Goal: Task Accomplishment & Management: Complete application form

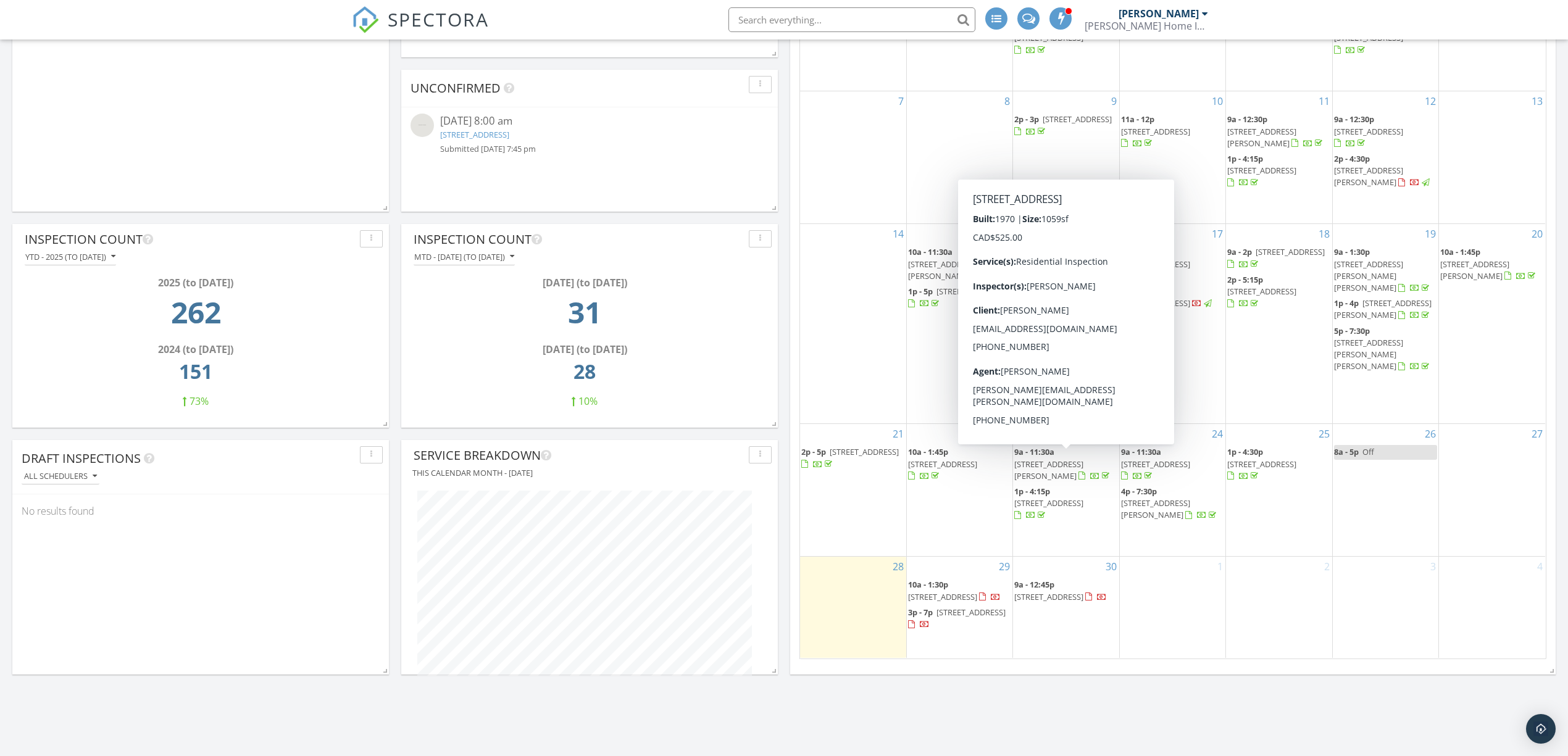
scroll to position [1304, 1593]
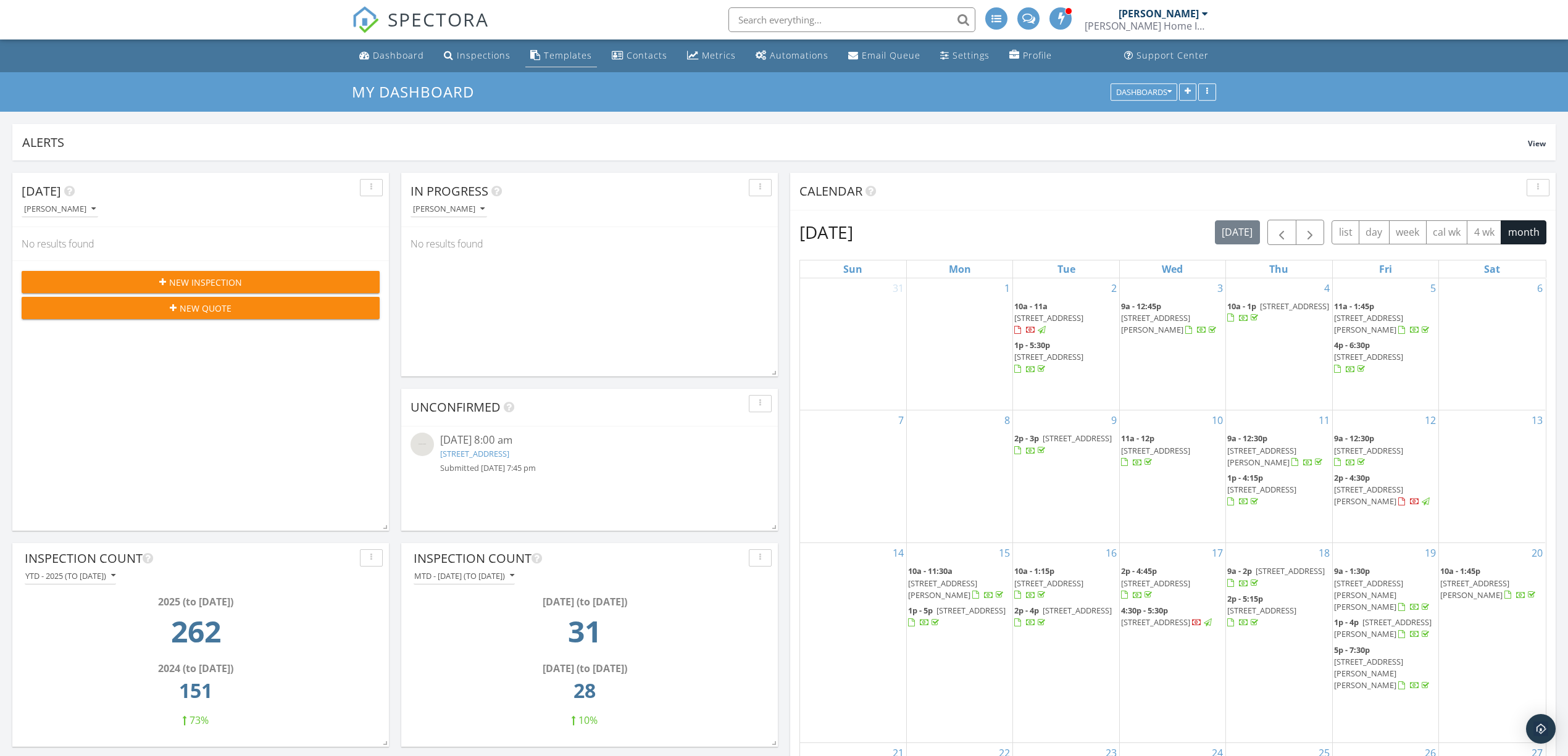
click at [571, 59] on div "Templates" at bounding box center [568, 55] width 48 height 12
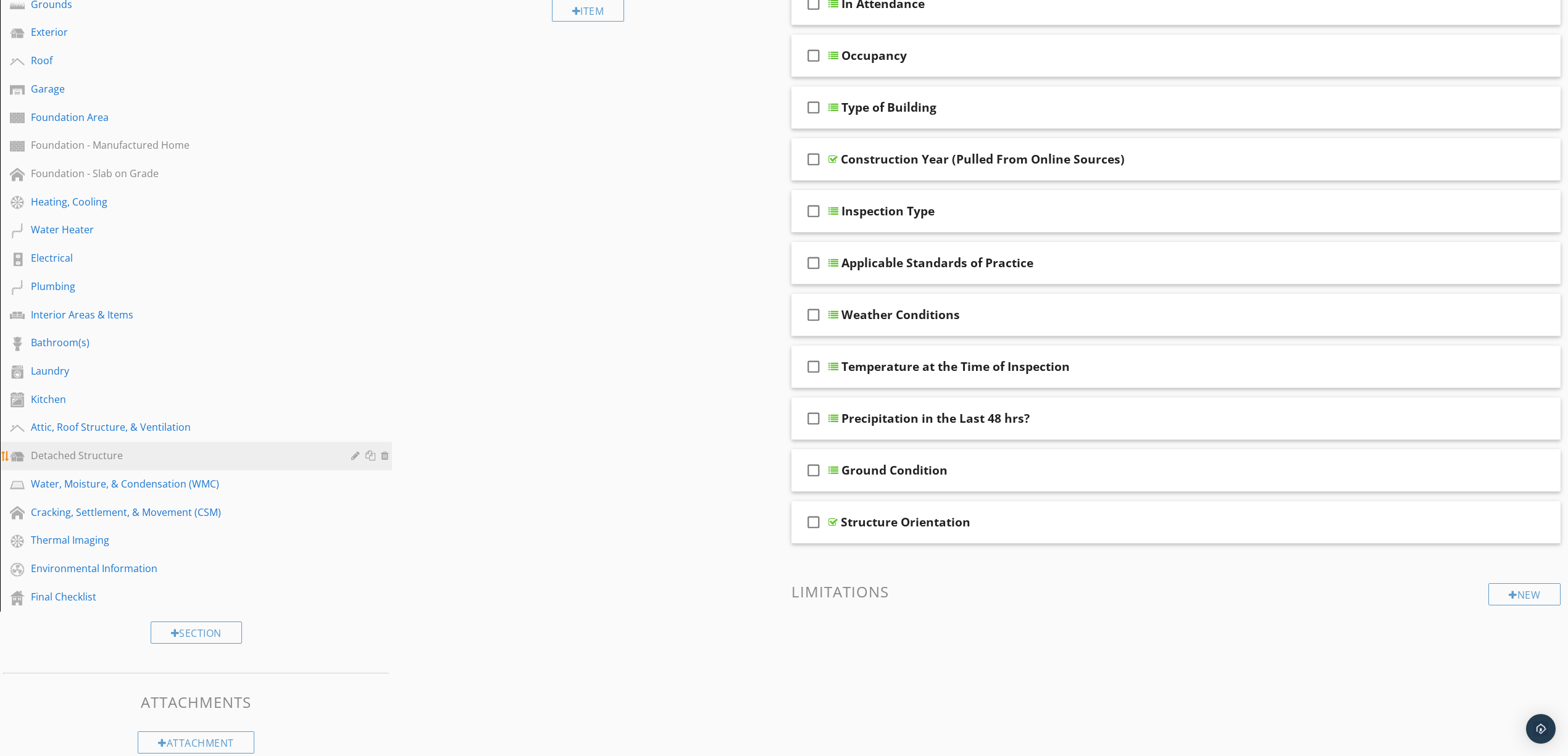
scroll to position [237, 0]
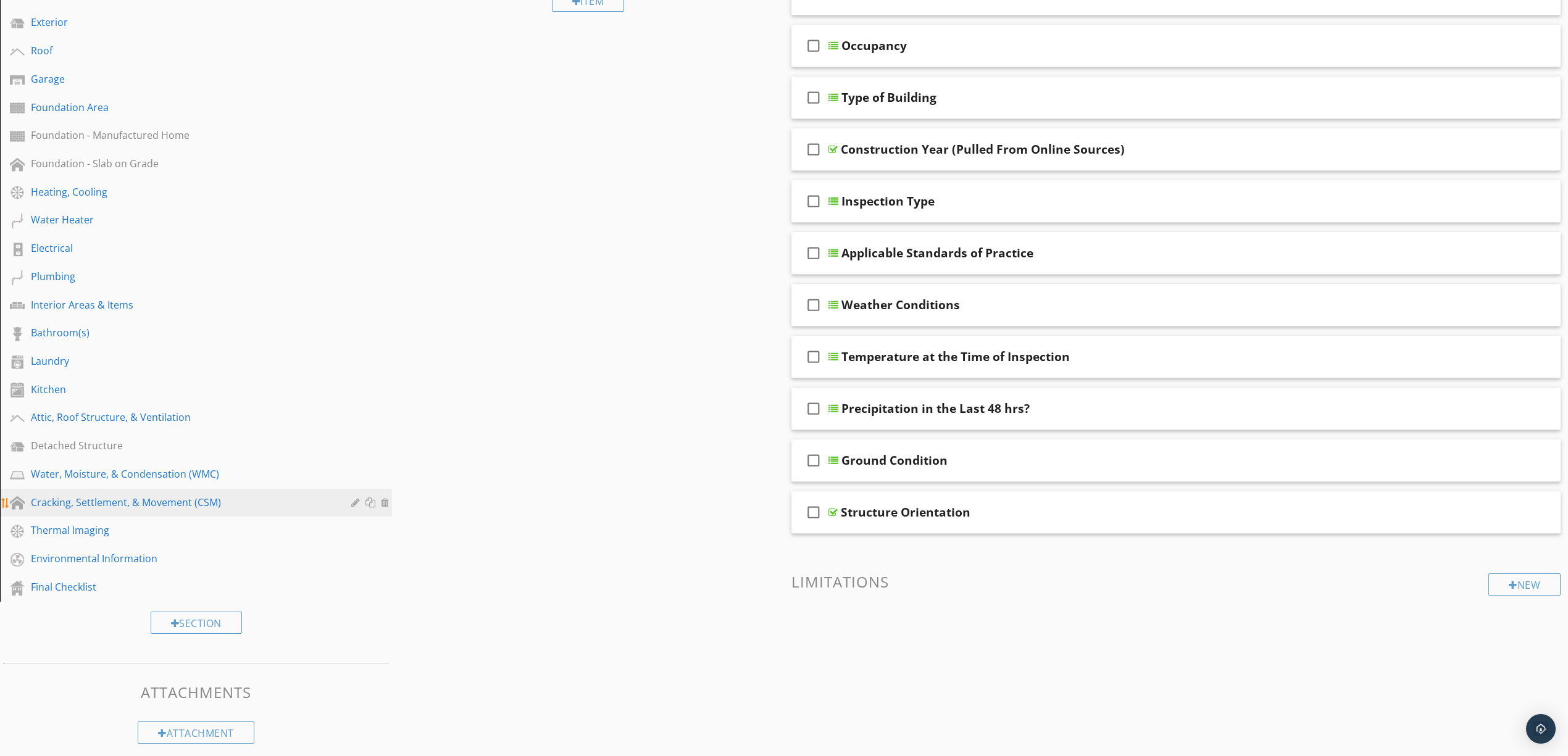
click at [152, 488] on link "Cracking, Settlement, & Movement (CSM)" at bounding box center [198, 503] width 388 height 29
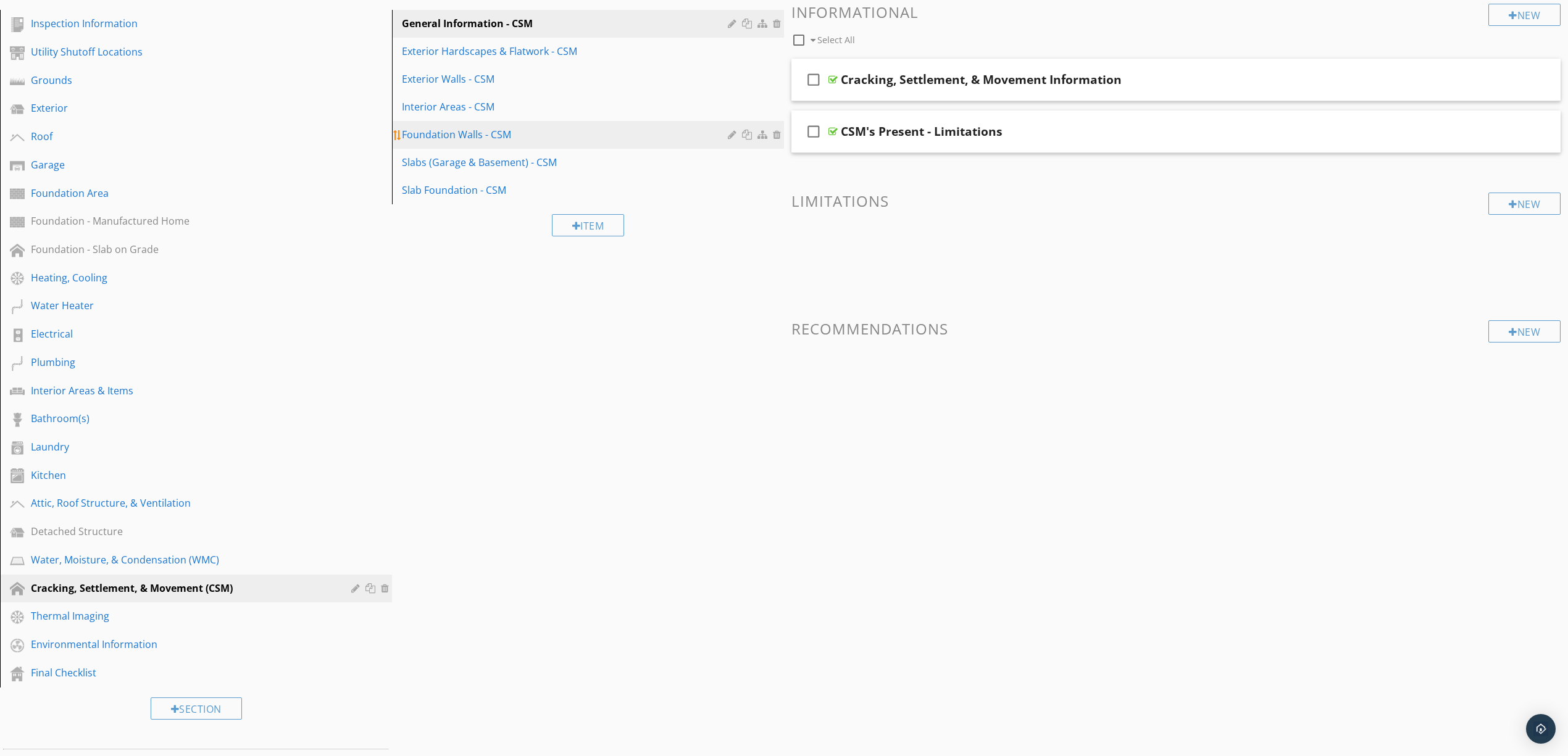
scroll to position [72, 0]
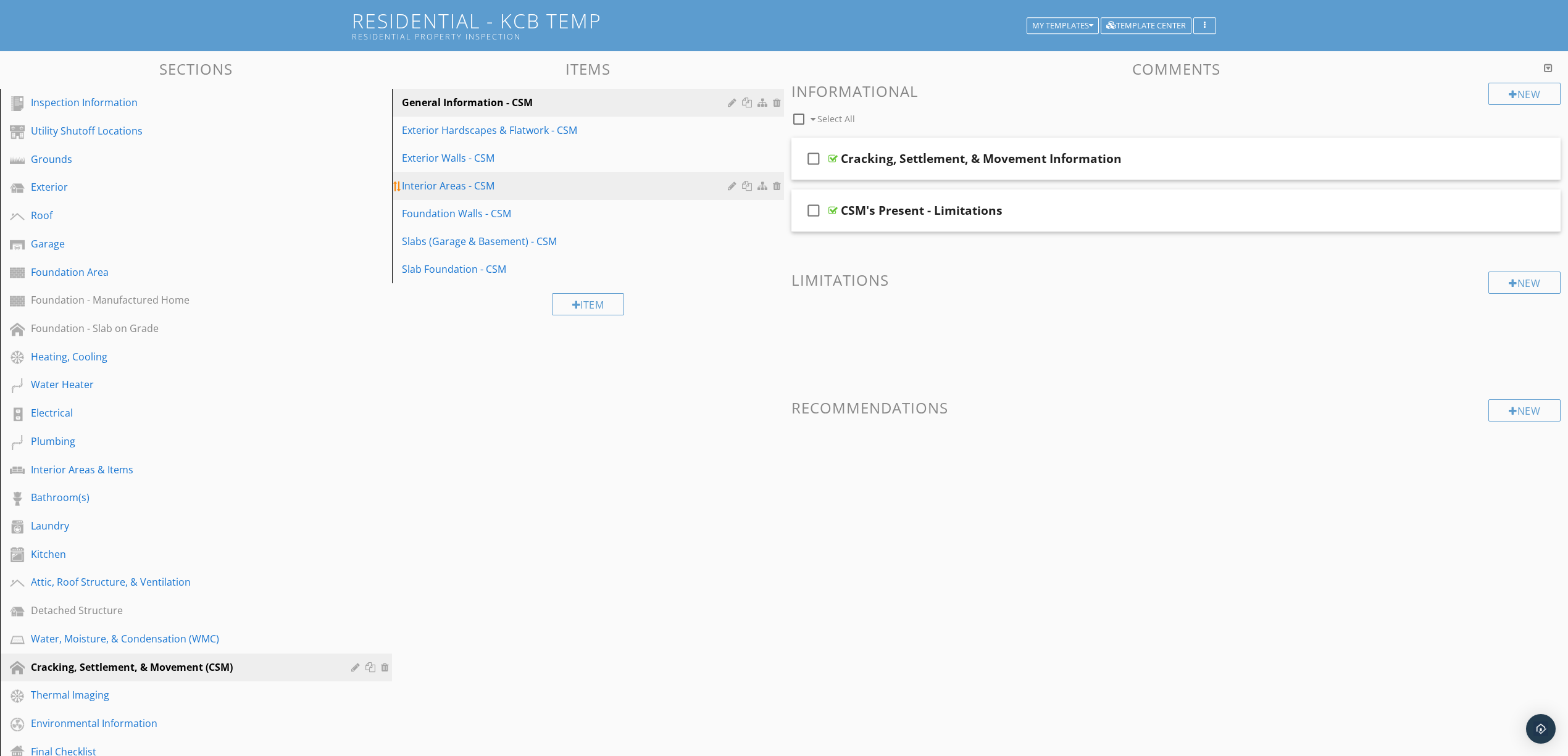
click at [526, 184] on div "Interior Areas - CSM" at bounding box center [566, 185] width 329 height 15
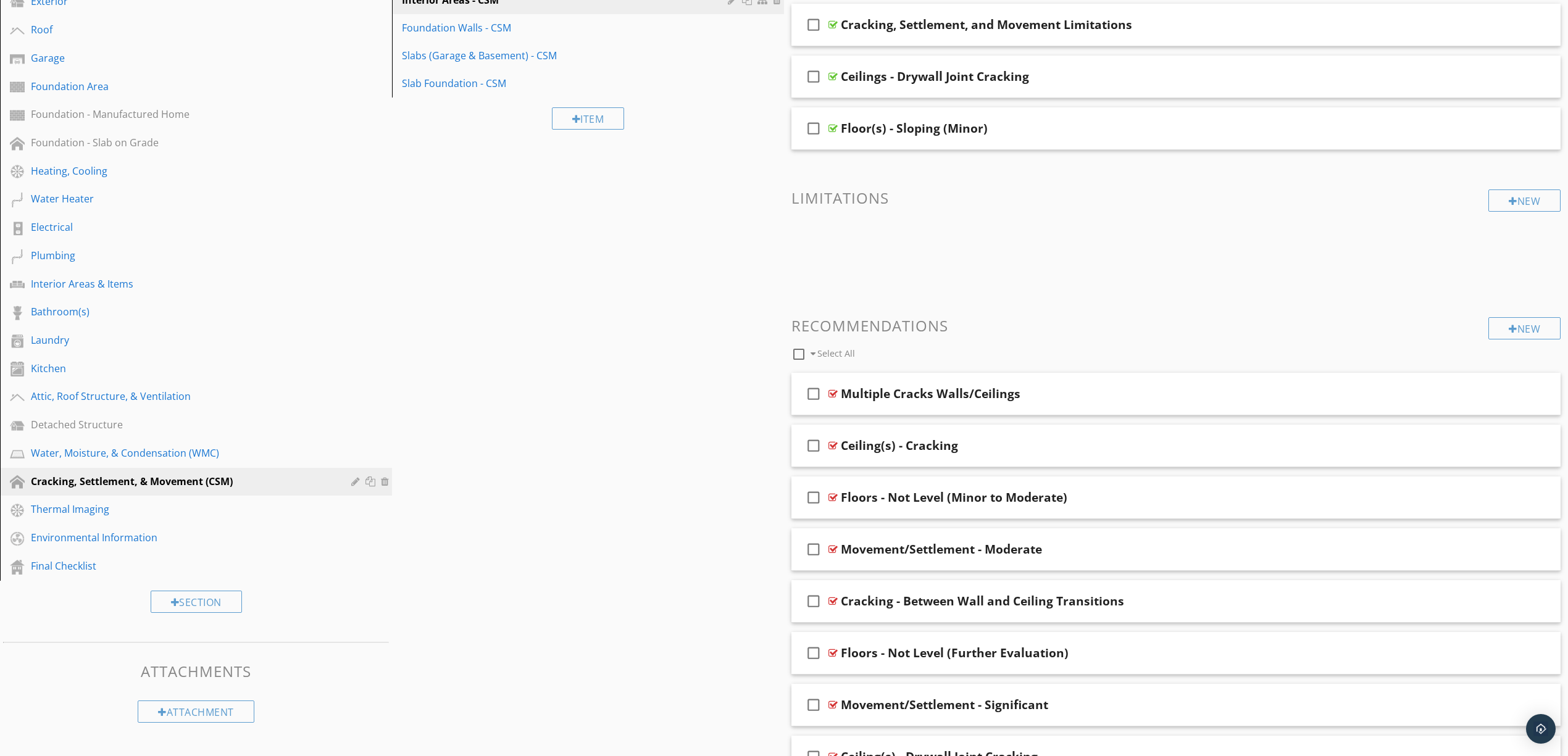
scroll to position [319, 0]
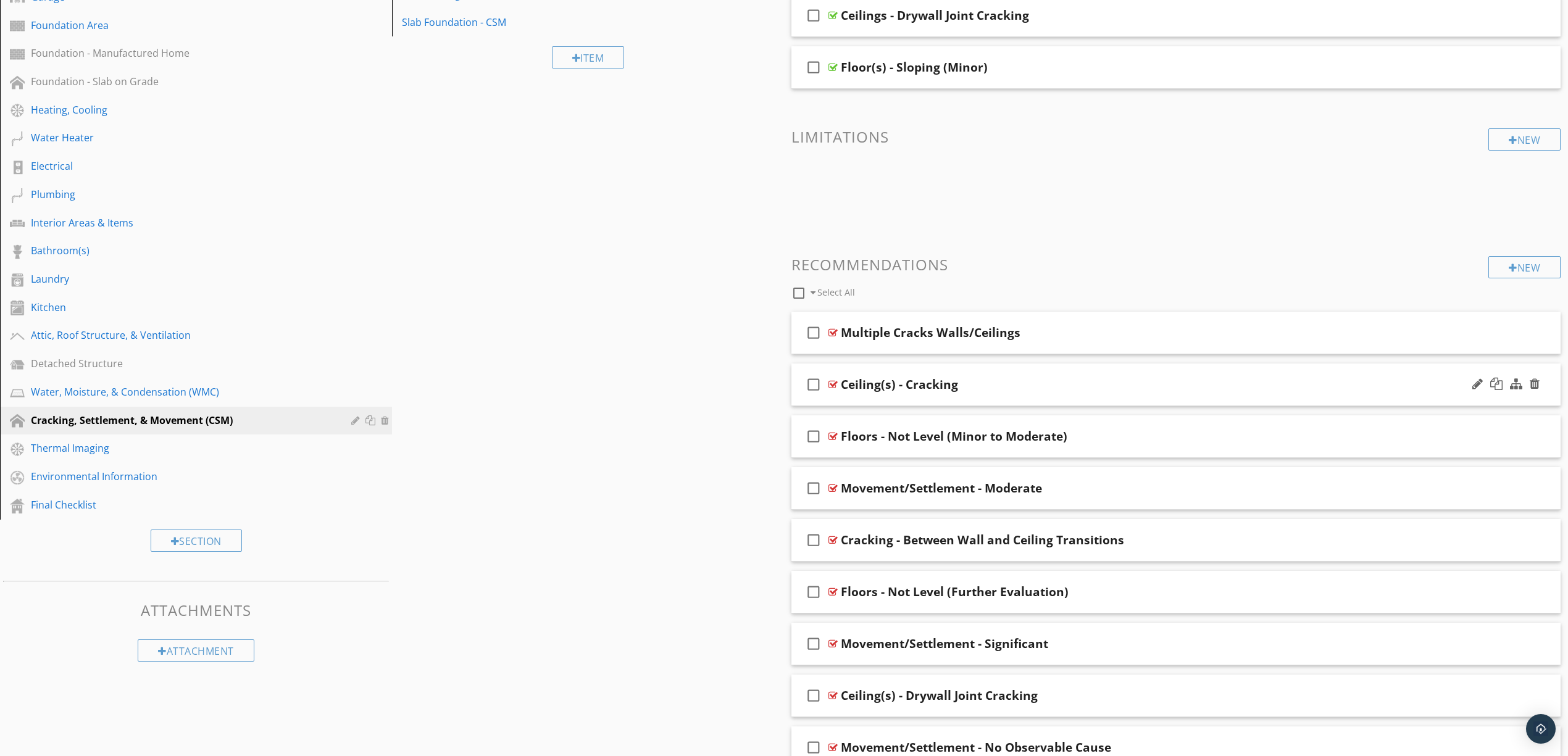
click at [1056, 390] on div "Ceiling(s) - Cracking" at bounding box center [1120, 385] width 558 height 15
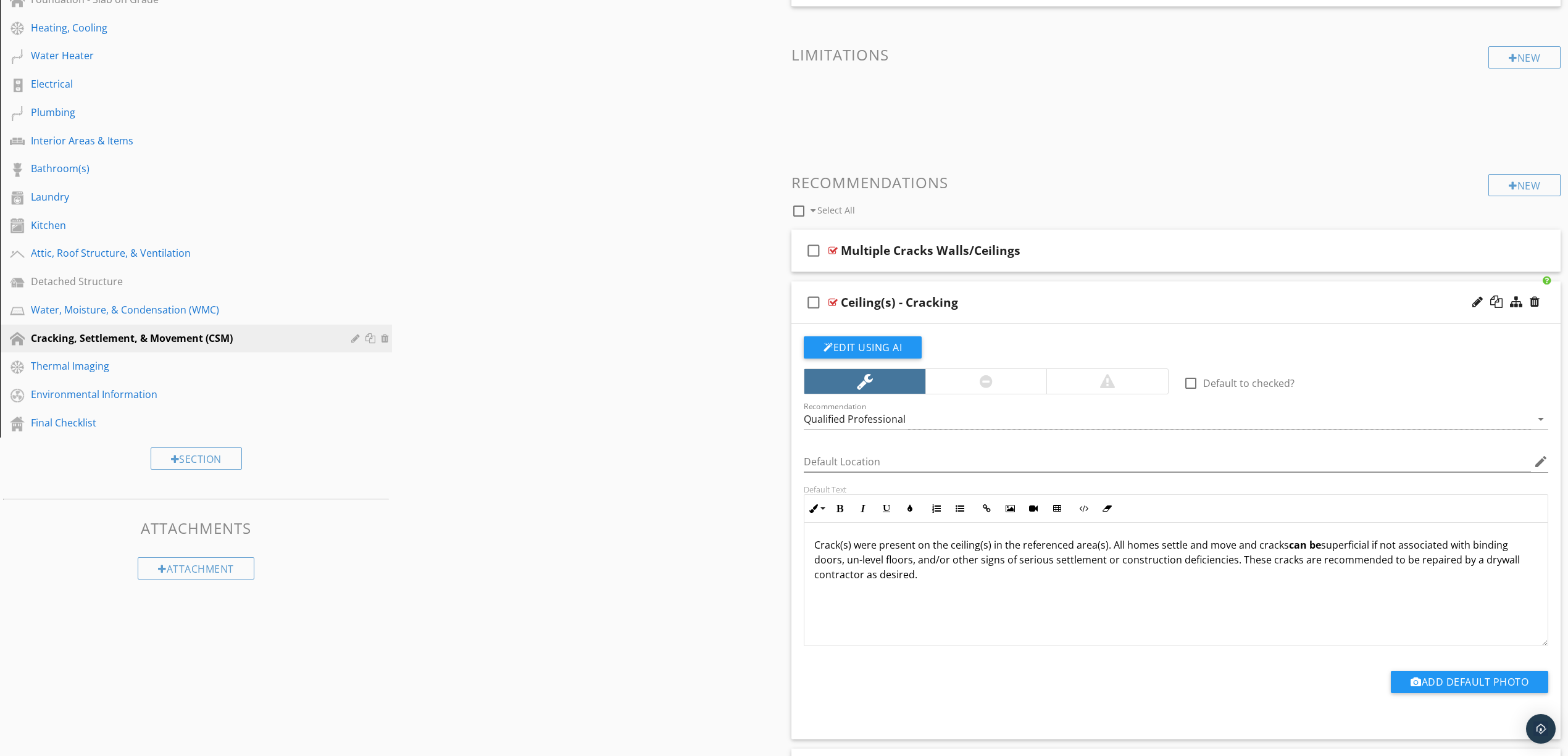
scroll to position [484, 0]
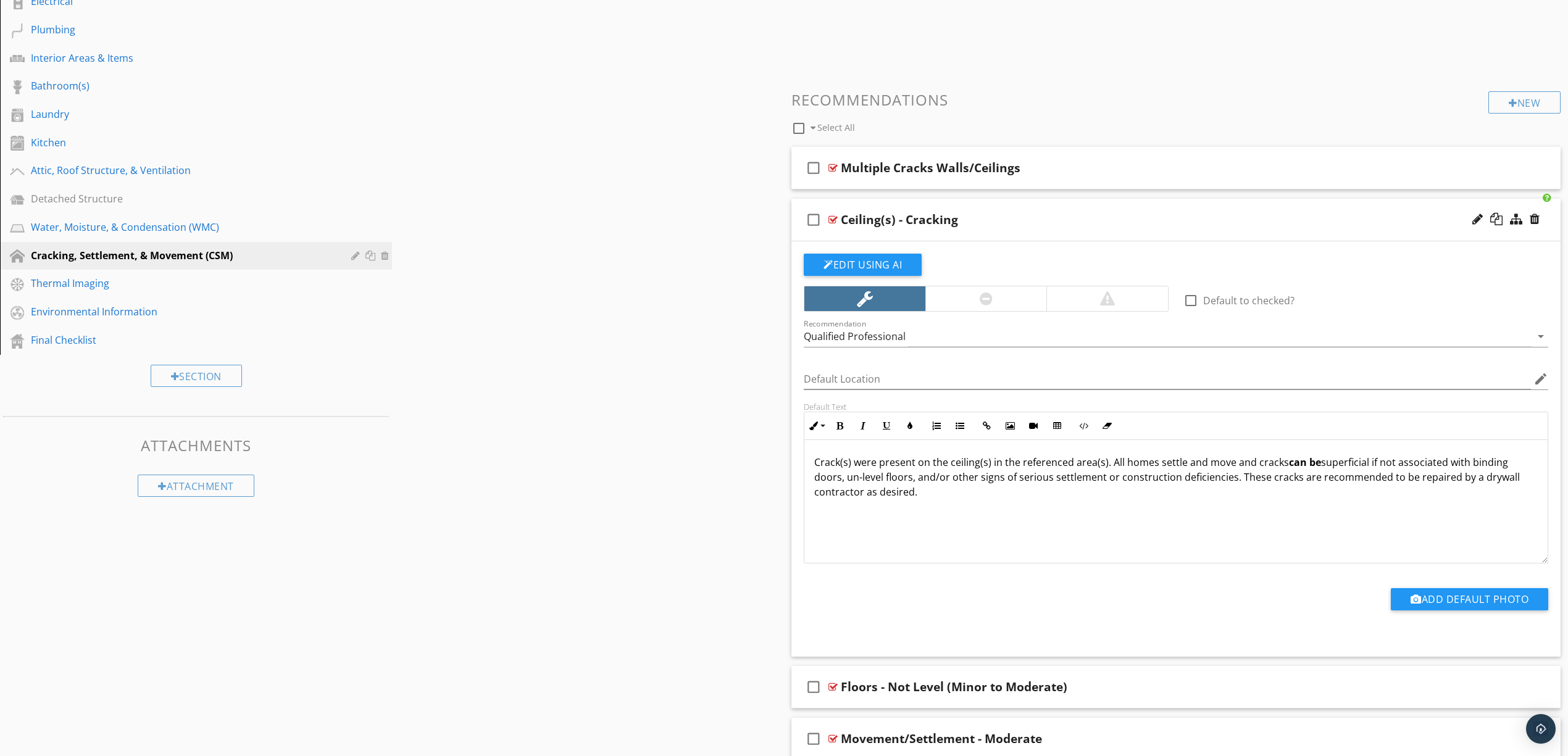
drag, startPoint x: 815, startPoint y: 464, endPoint x: 919, endPoint y: 502, distance: 110.7
click at [919, 502] on div "Crack(s) were present on the ceiling(s) in the referenced area(s). All homes se…" at bounding box center [1175, 502] width 743 height 123
copy p "Crack(s) were present on the ceiling(s) in the referenced area(s). All homes se…"
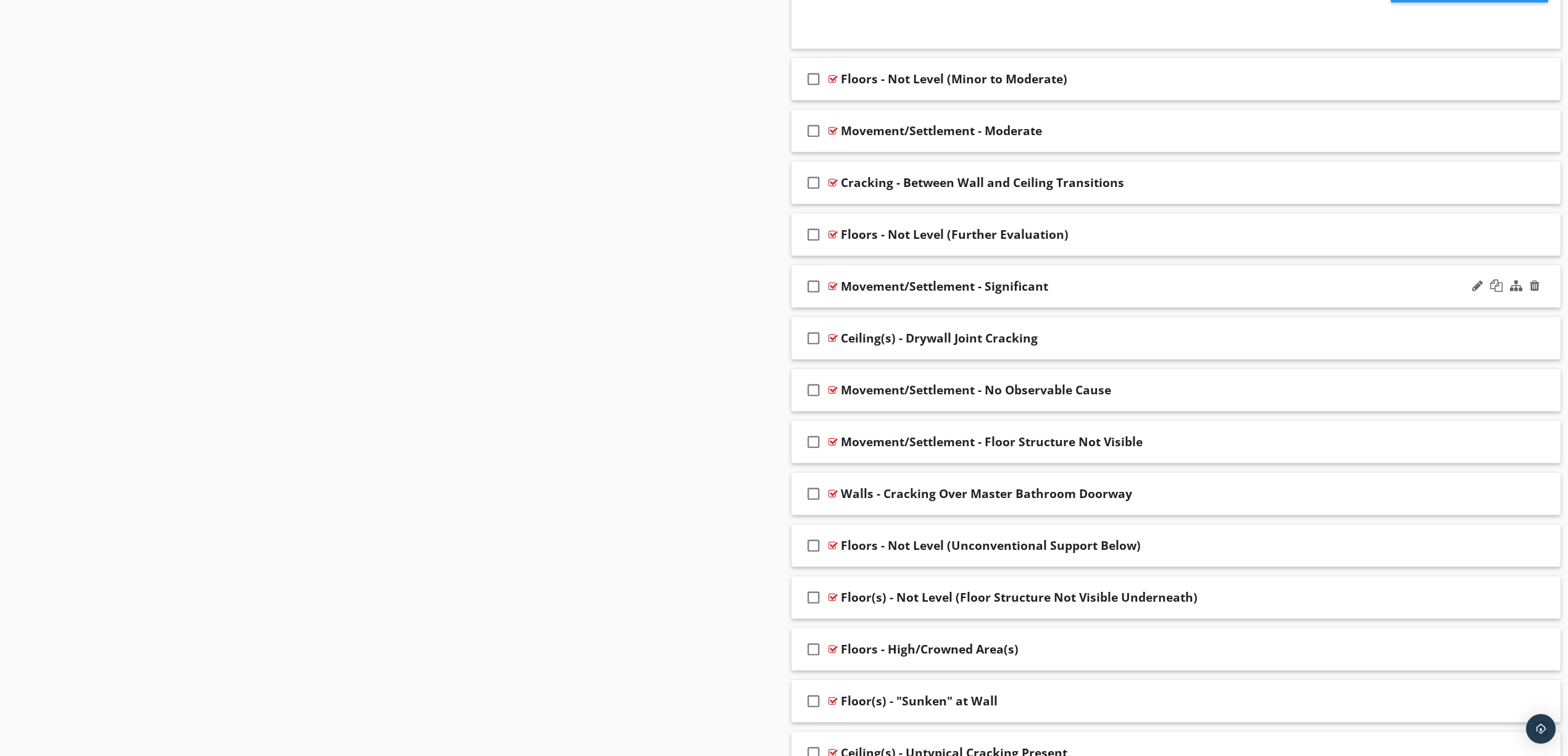
scroll to position [1142, 0]
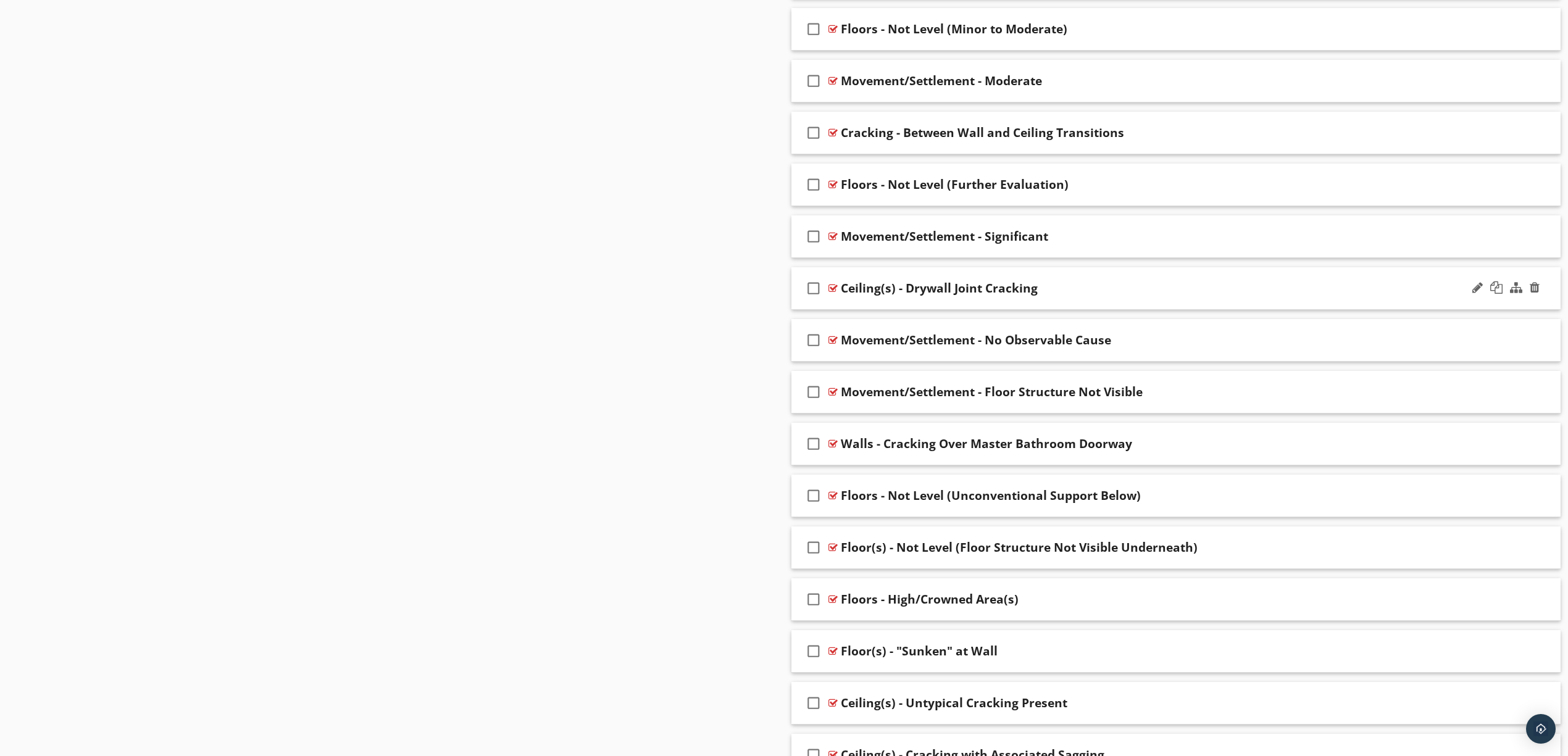
click at [1159, 292] on div "Ceiling(s) - Drywall Joint Cracking" at bounding box center [1120, 288] width 558 height 15
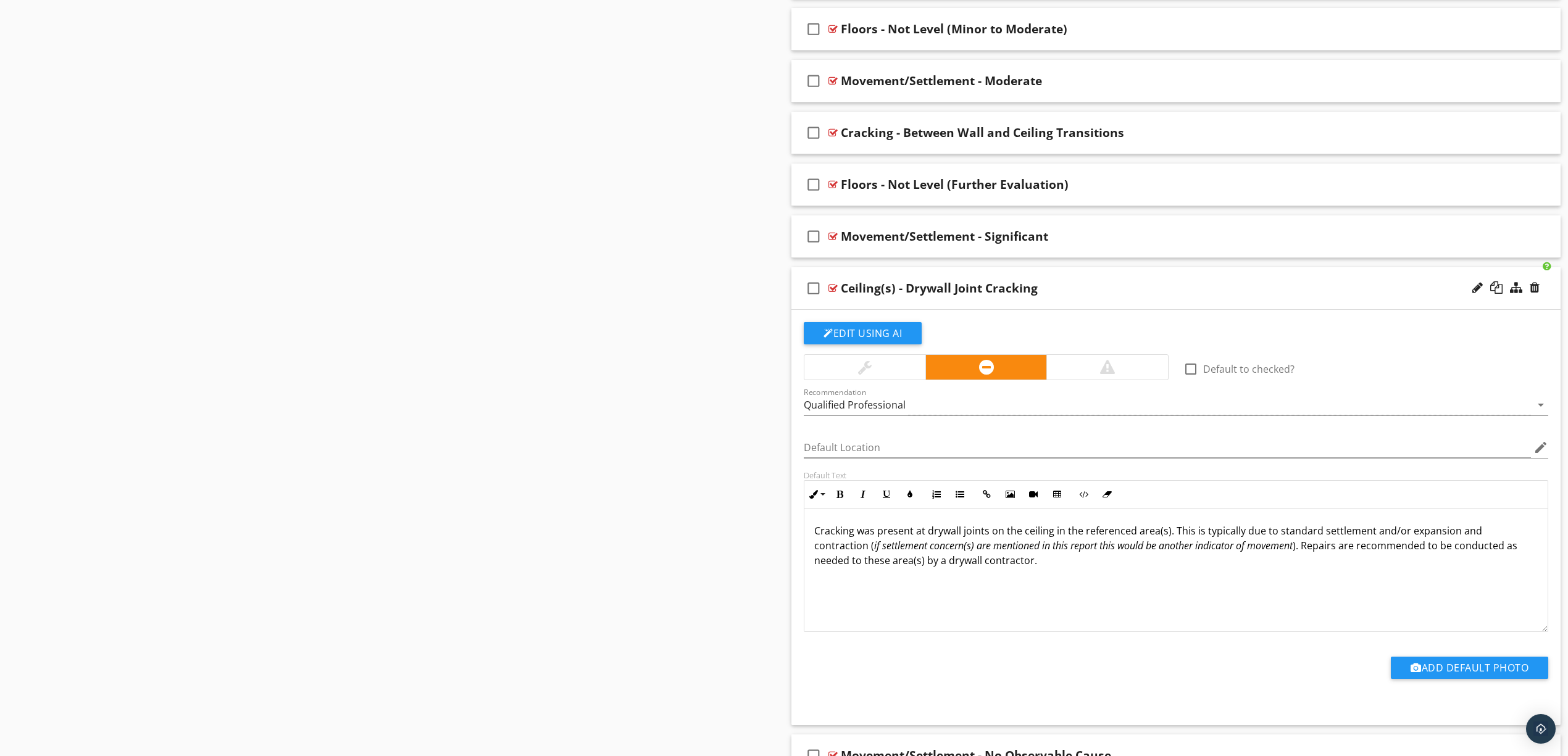
click at [1159, 292] on div "Ceiling(s) - Drywall Joint Cracking" at bounding box center [1120, 288] width 558 height 15
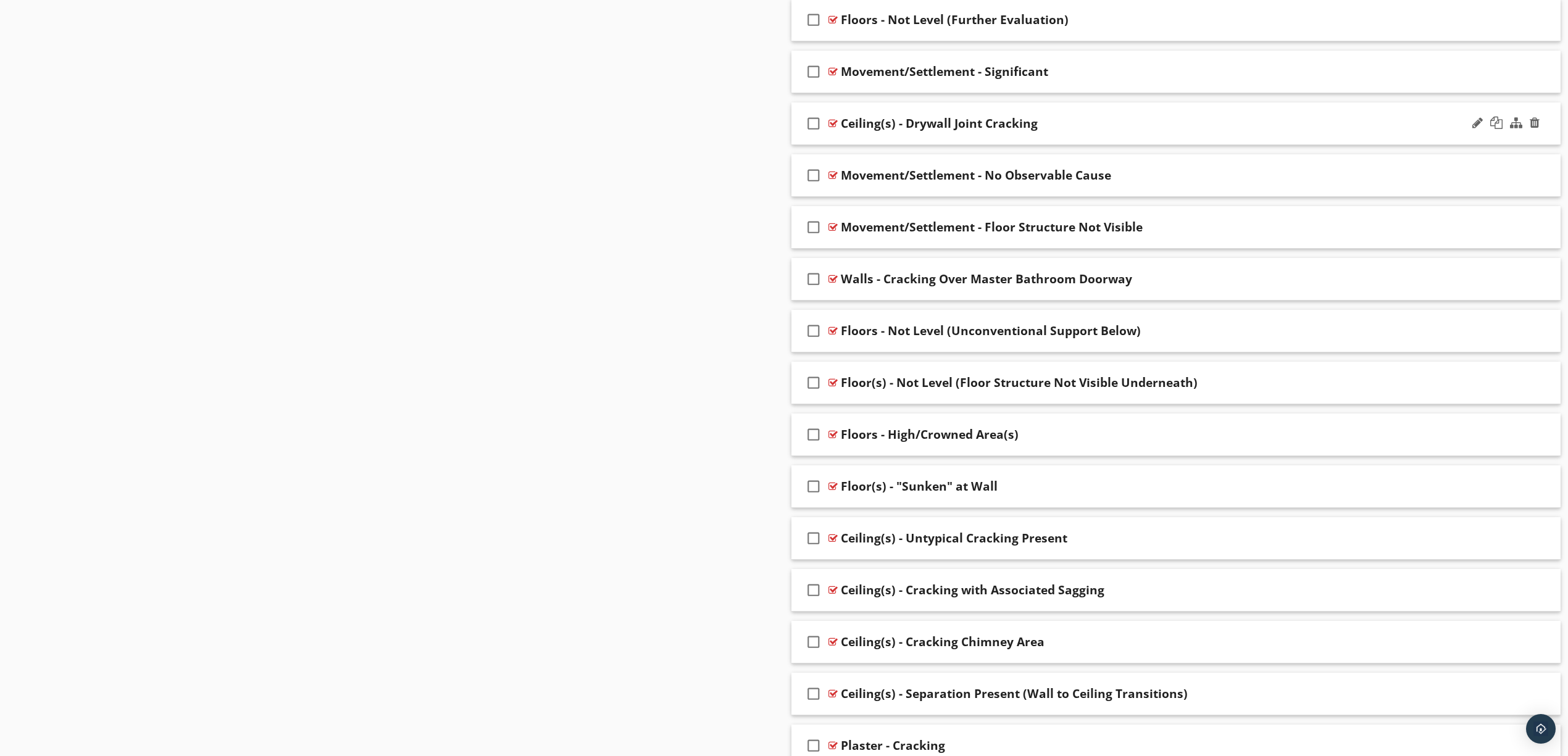
scroll to position [1376, 0]
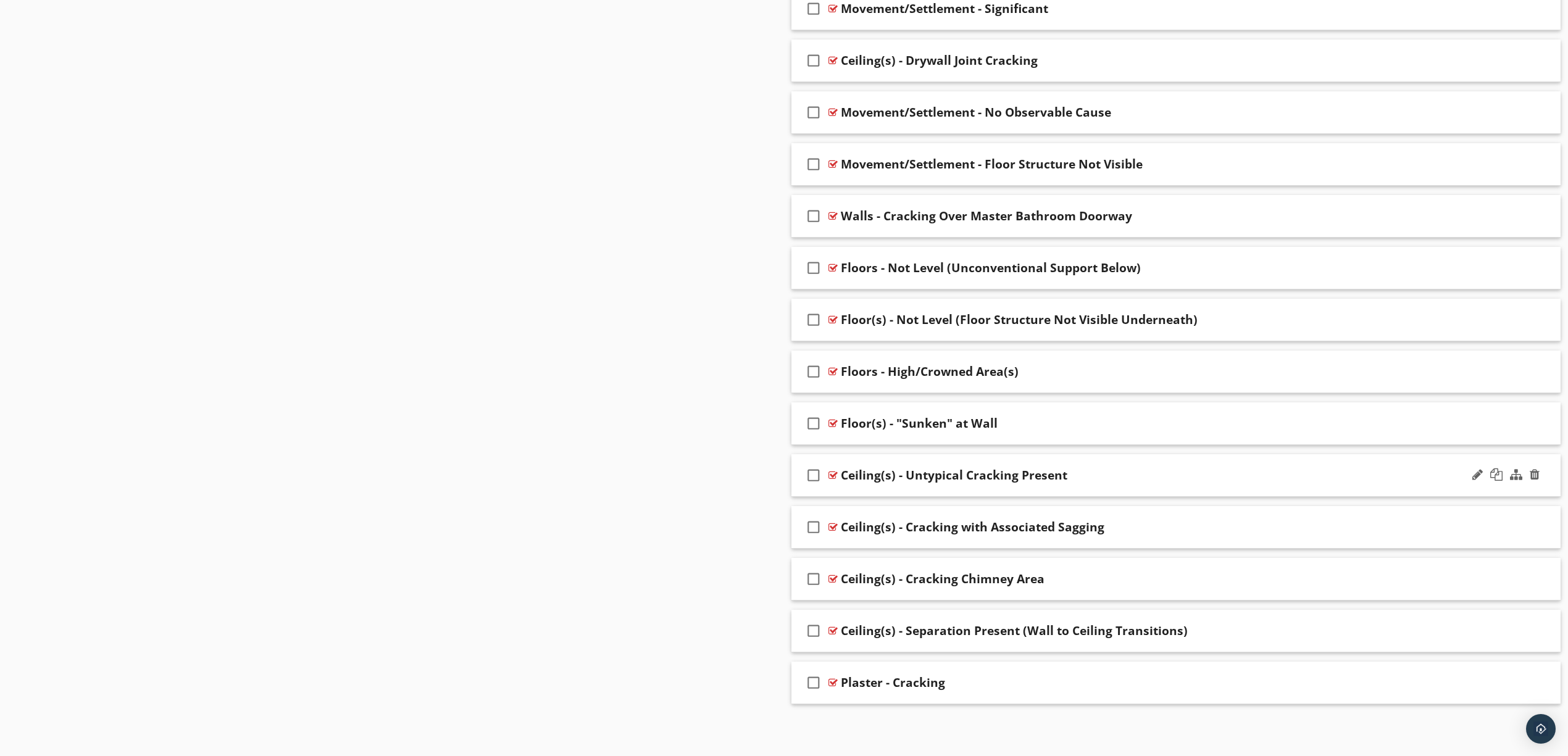
click at [1116, 485] on div "check_box_outline_blank Ceiling(s) - Untypical Cracking Present" at bounding box center [1176, 476] width 769 height 43
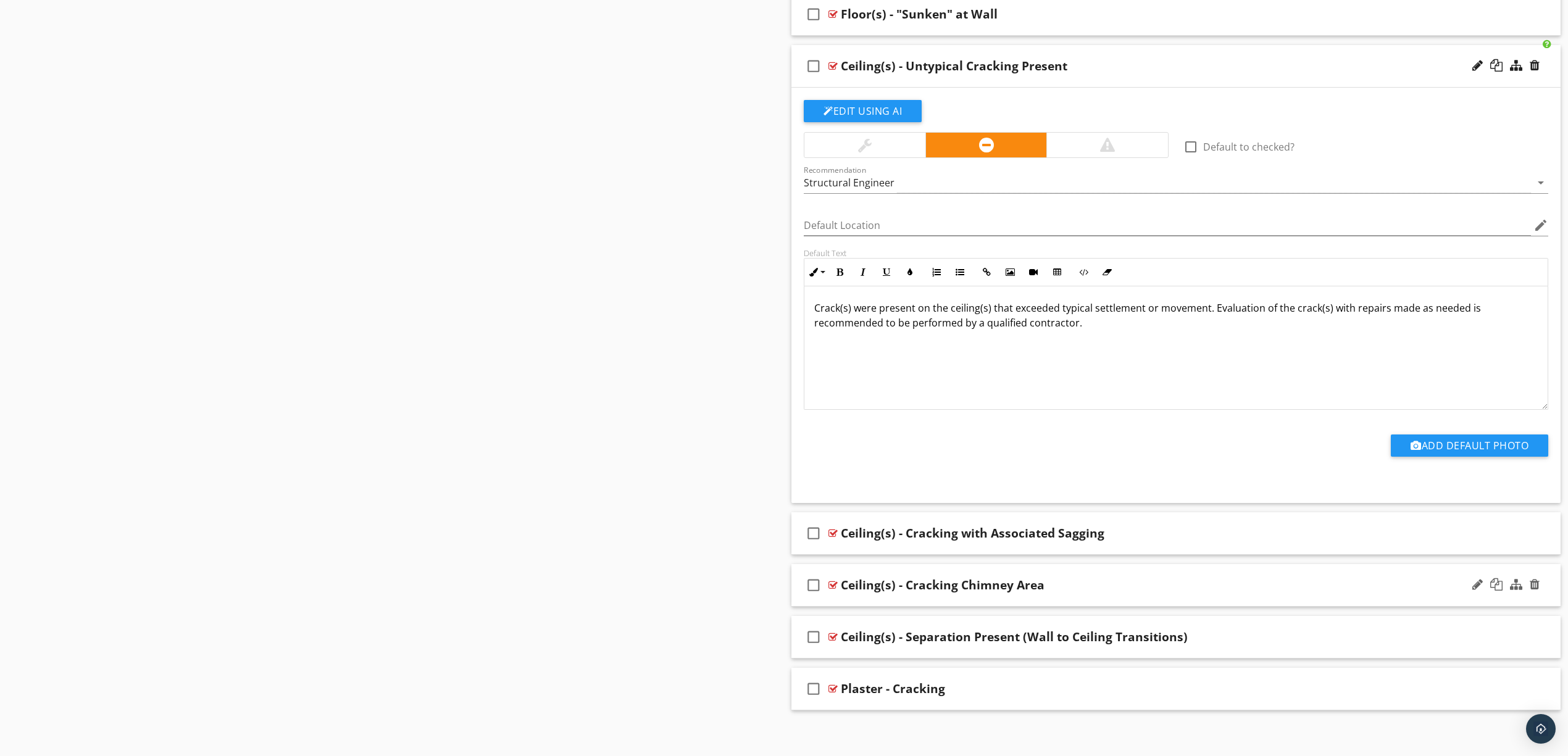
scroll to position [1793, 0]
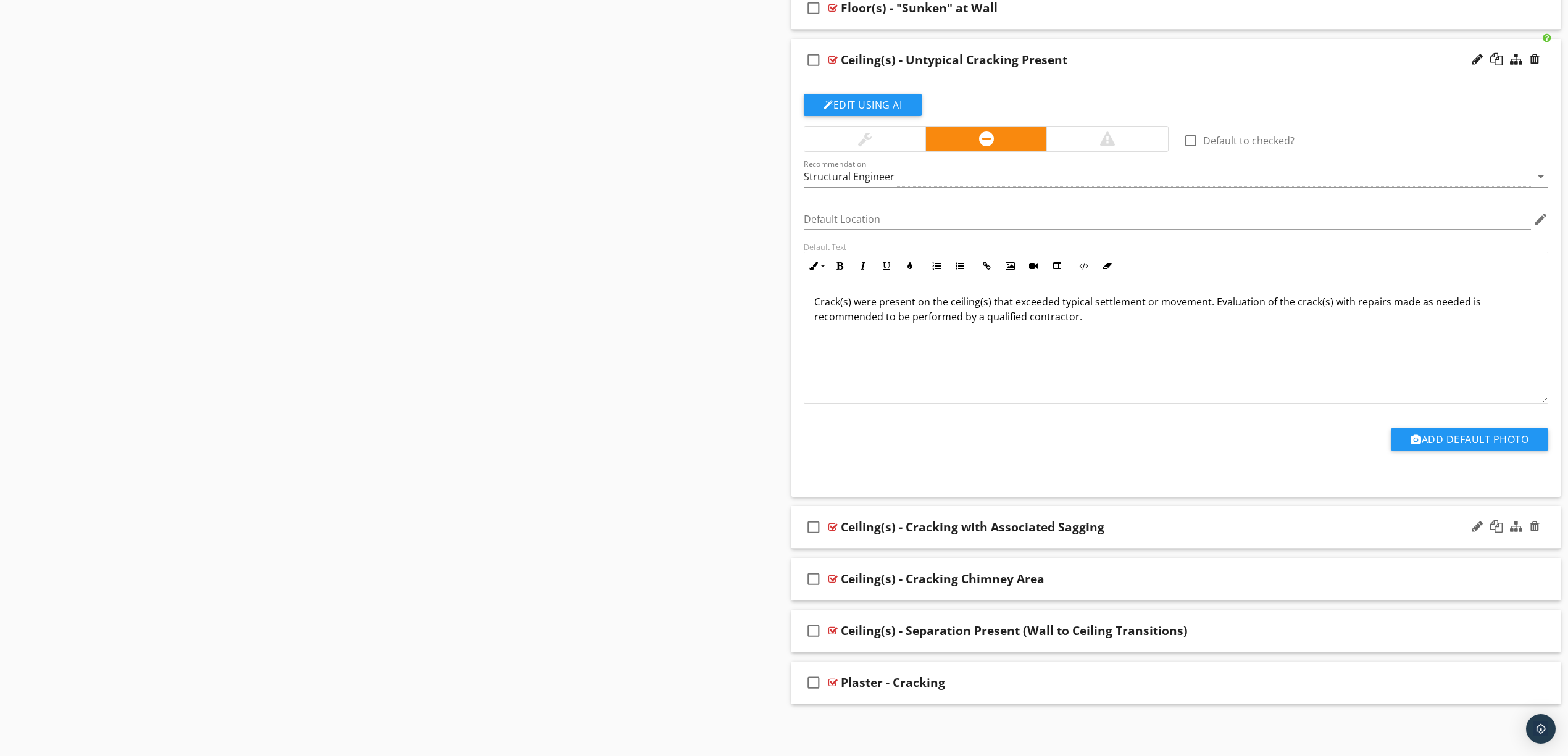
click at [1157, 520] on div "Ceiling(s) - Cracking with Associated Sagging" at bounding box center [1120, 527] width 558 height 15
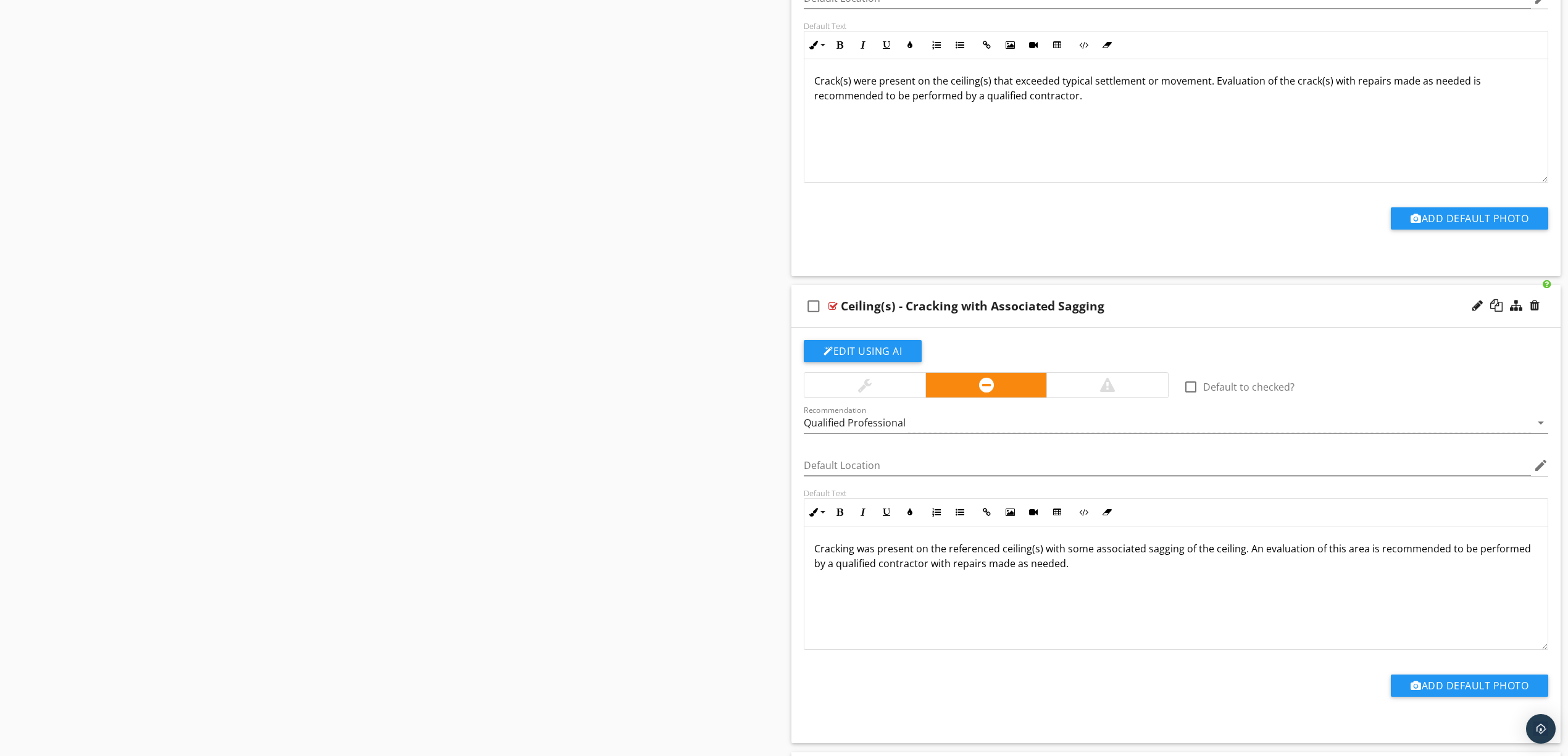
scroll to position [2040, 0]
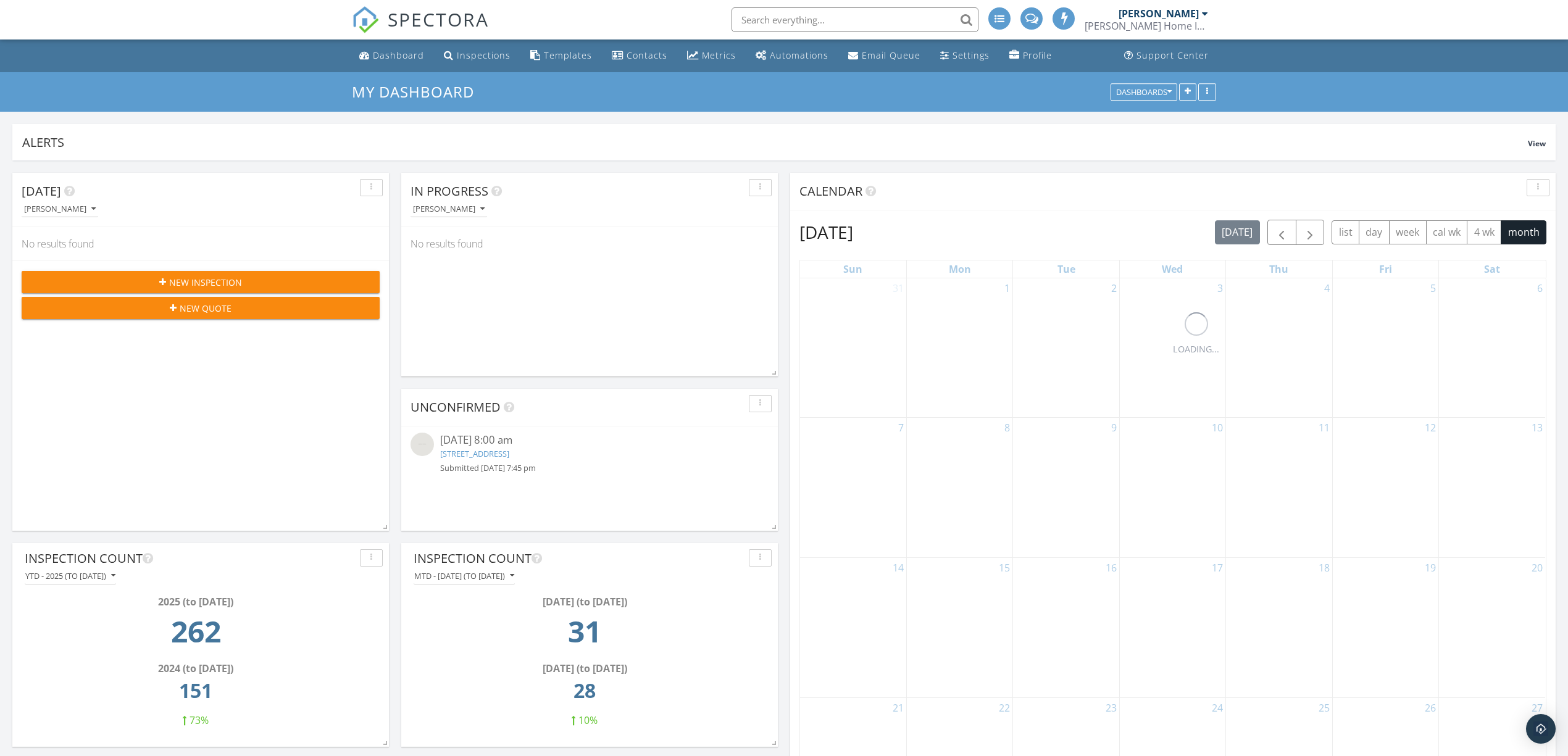
scroll to position [234, 376]
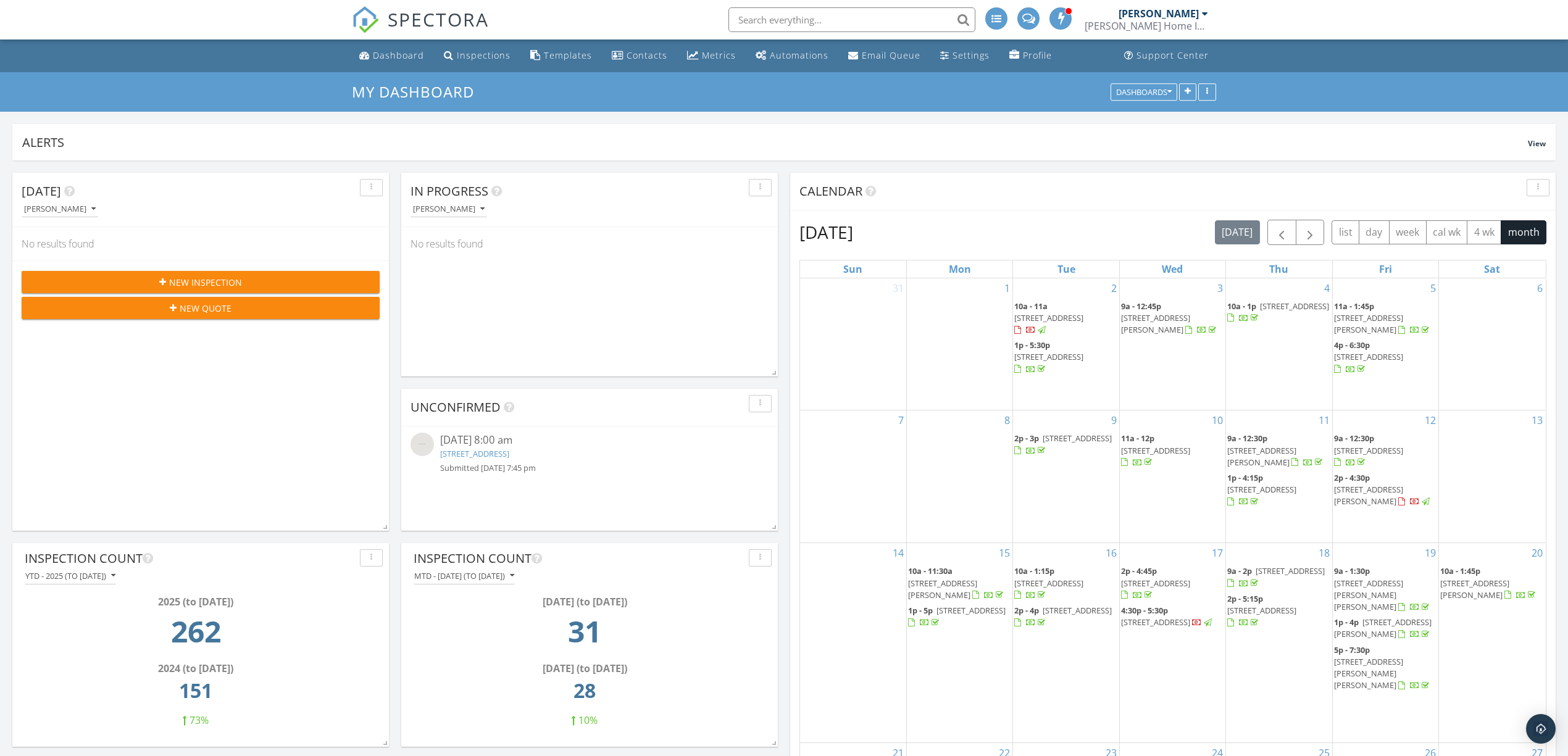
click at [903, 106] on div "My Dashboard Dashboards" at bounding box center [784, 92] width 1568 height 39
click at [635, 55] on div "Contacts" at bounding box center [647, 55] width 41 height 12
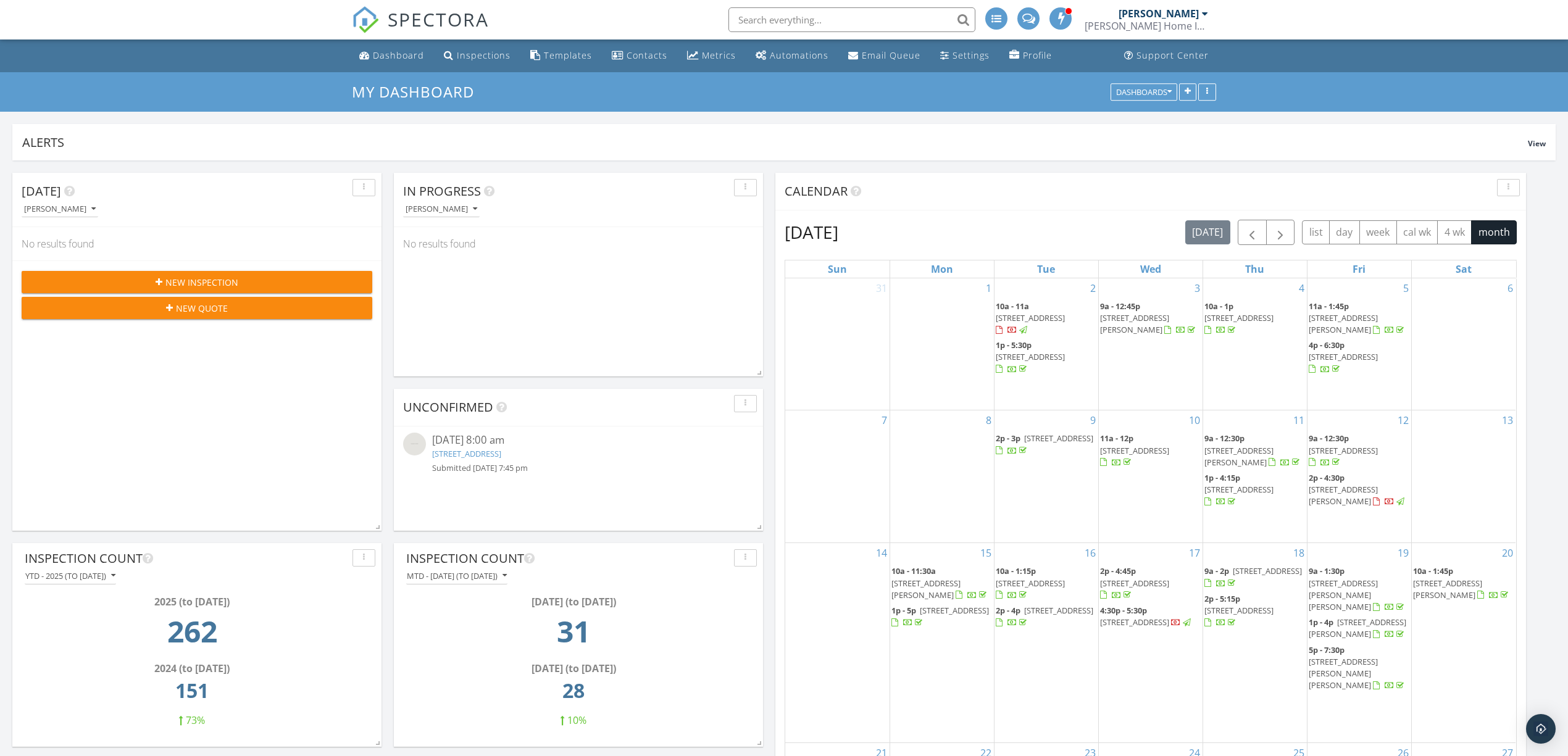
scroll to position [1304, 1593]
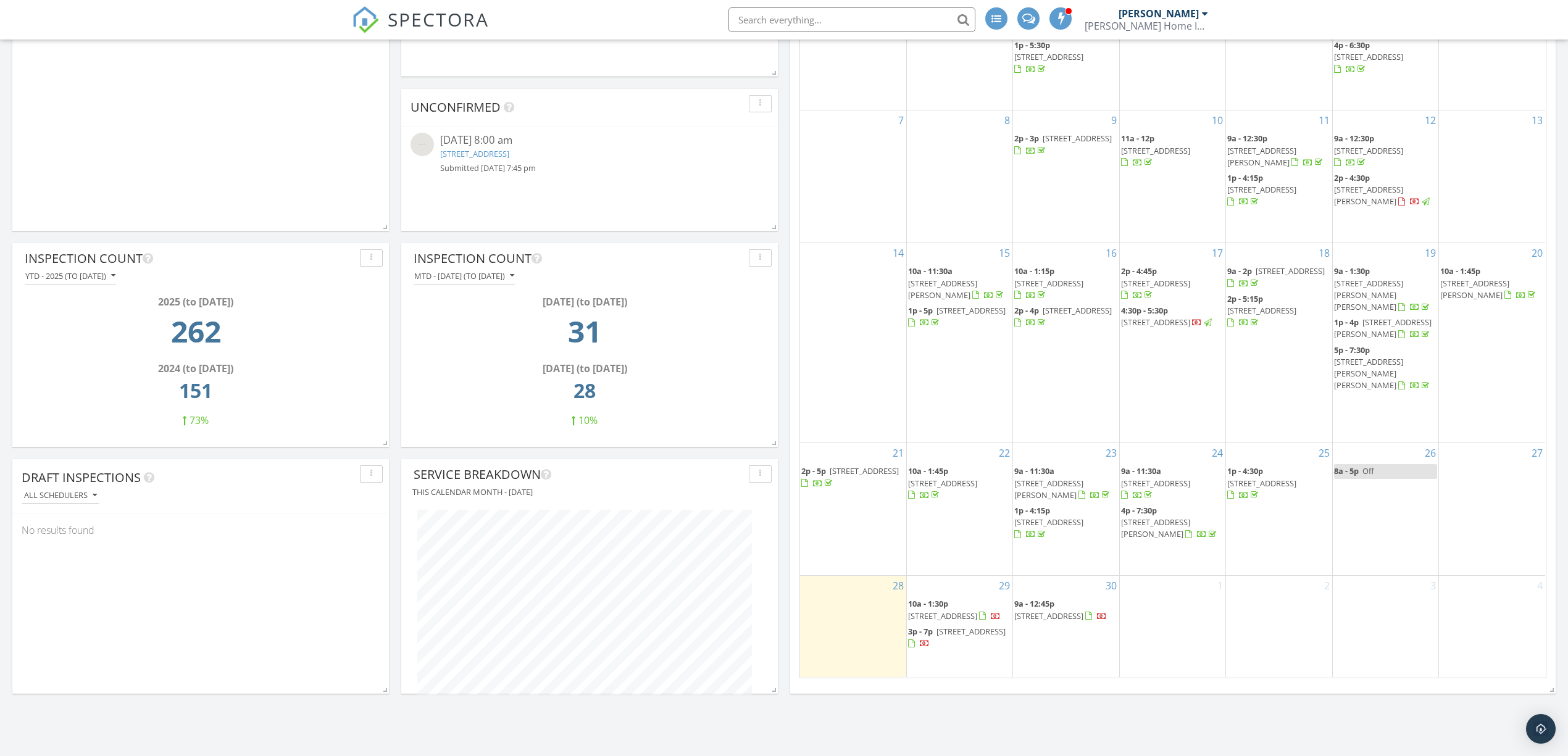
scroll to position [329, 0]
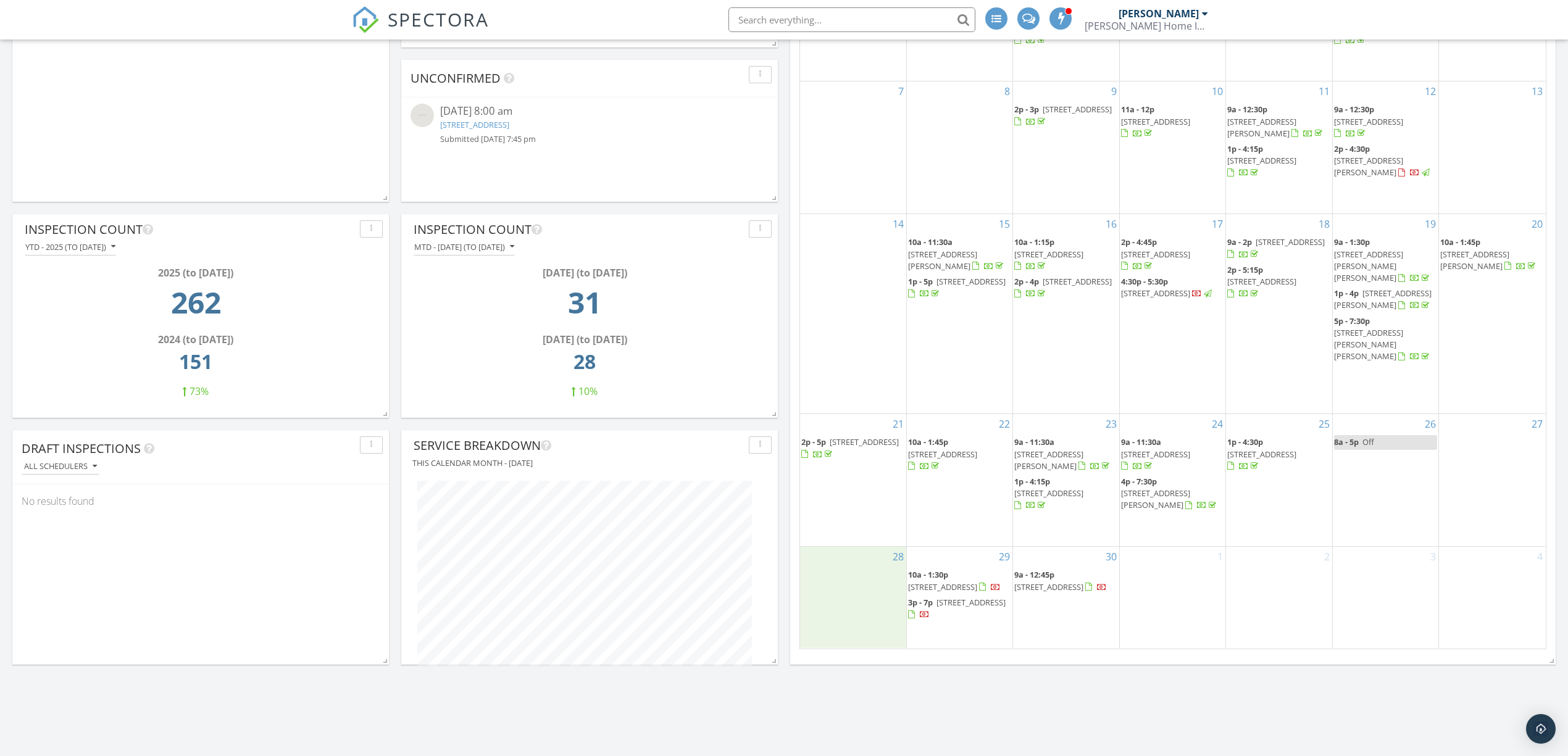
click at [837, 597] on div "28" at bounding box center [852, 597] width 106 height 100
click at [860, 548] on link "Inspection" at bounding box center [852, 544] width 64 height 20
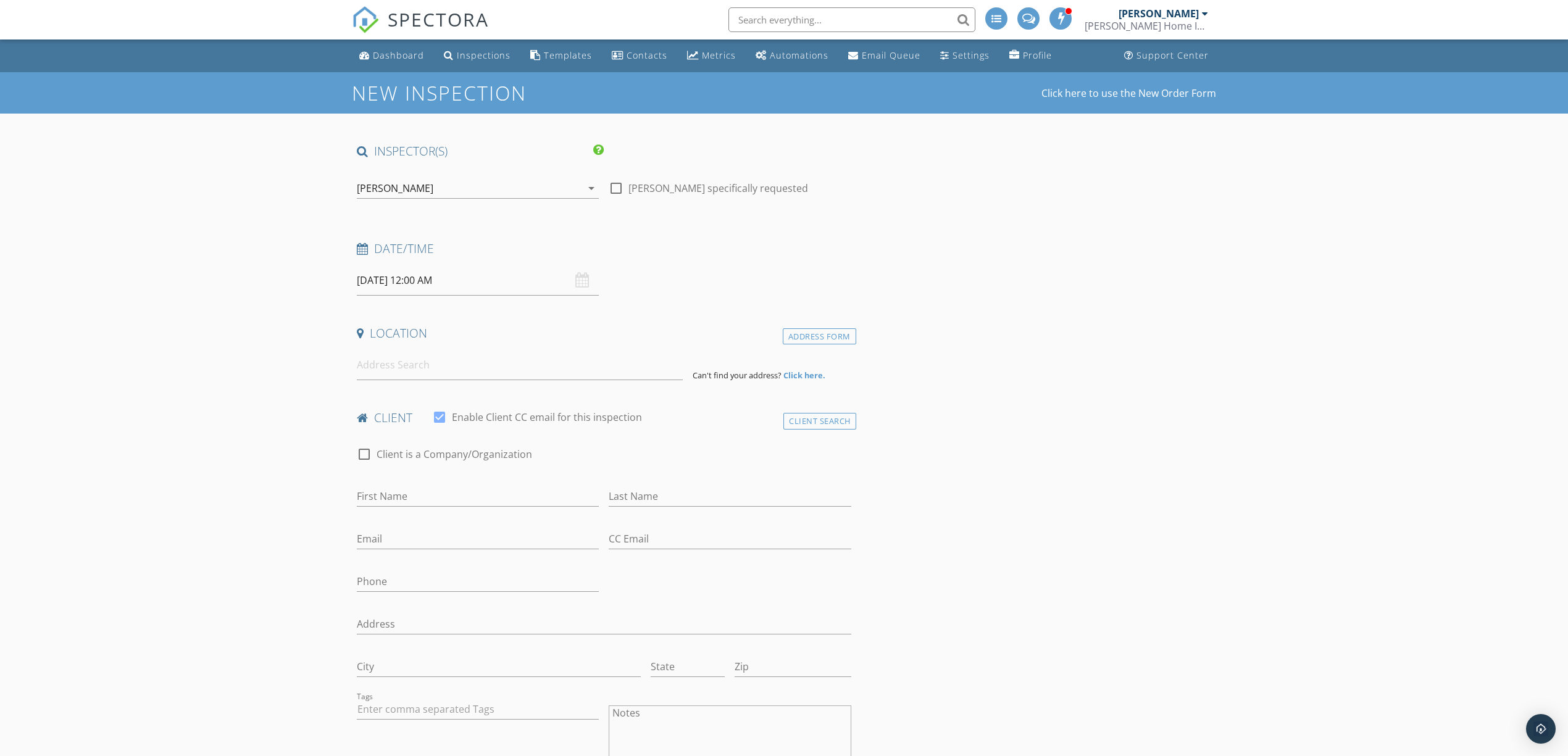
click at [489, 283] on input "[DATE] 12:00 AM" at bounding box center [478, 281] width 242 height 30
type input "01"
click at [429, 484] on span at bounding box center [428, 485] width 9 height 13
type input "[DATE] 1:00 PM"
click at [530, 493] on span "PM" at bounding box center [530, 491] width 34 height 25
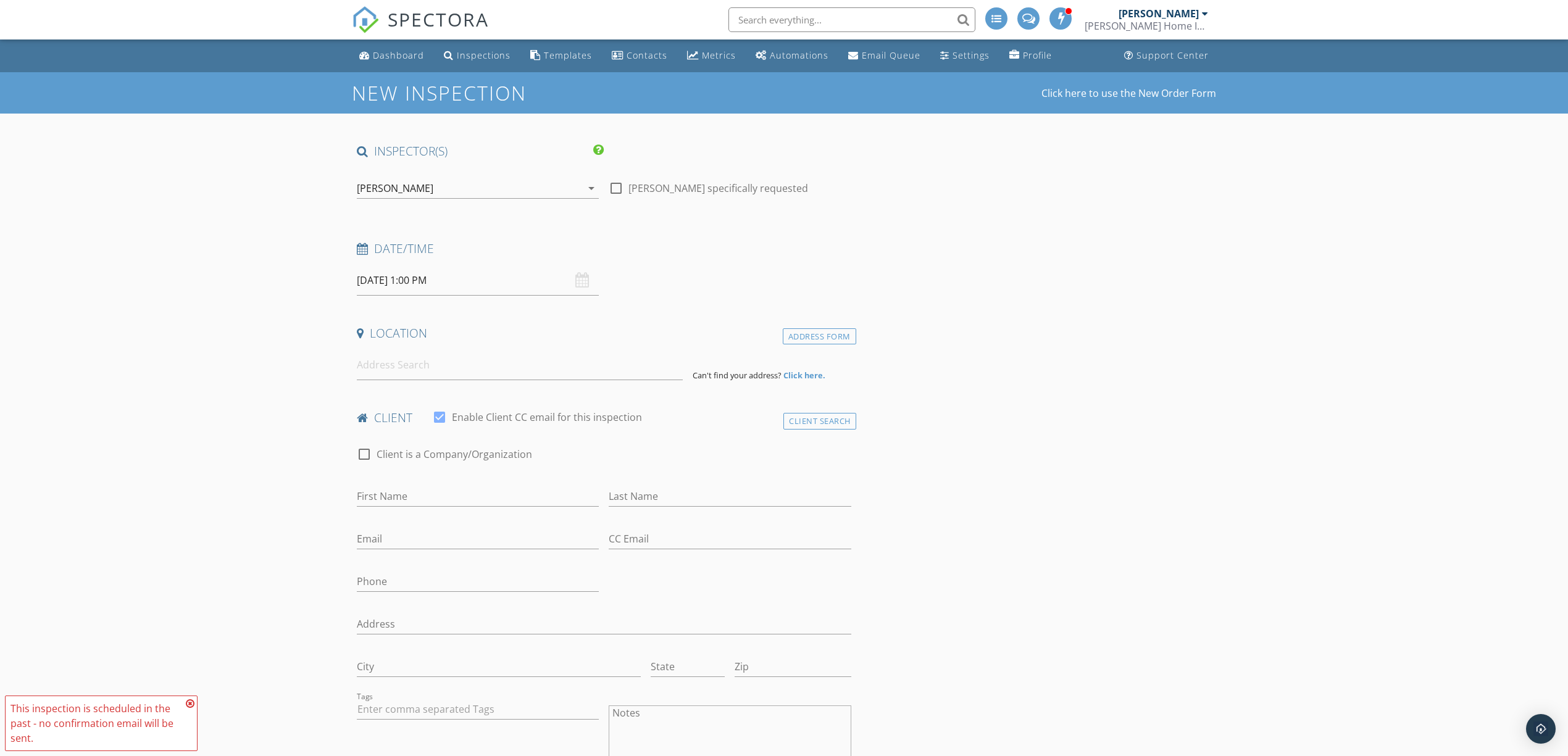
click at [467, 363] on input at bounding box center [520, 365] width 326 height 30
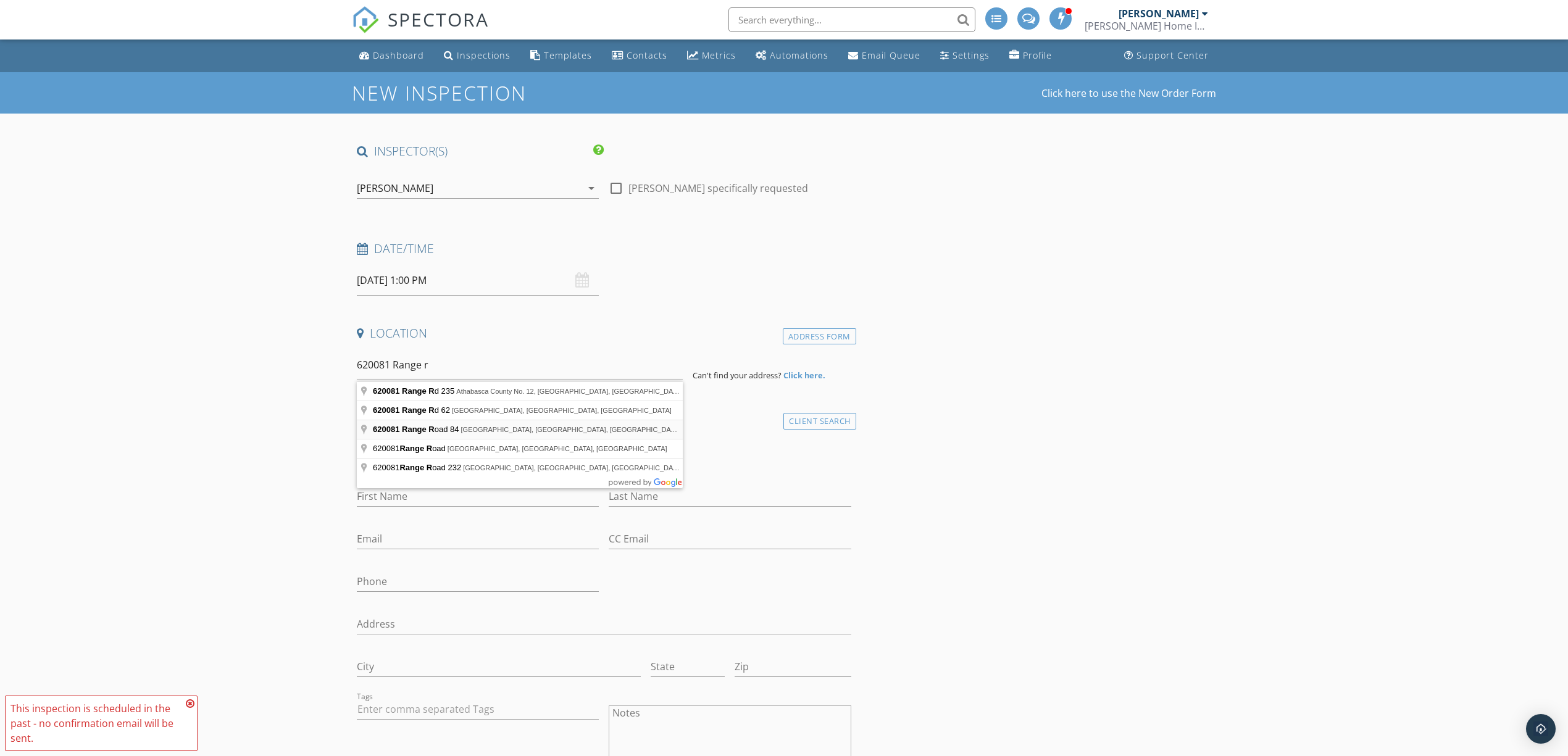
type input "620081 Range Road 84, Woodlands County, AB, Canada"
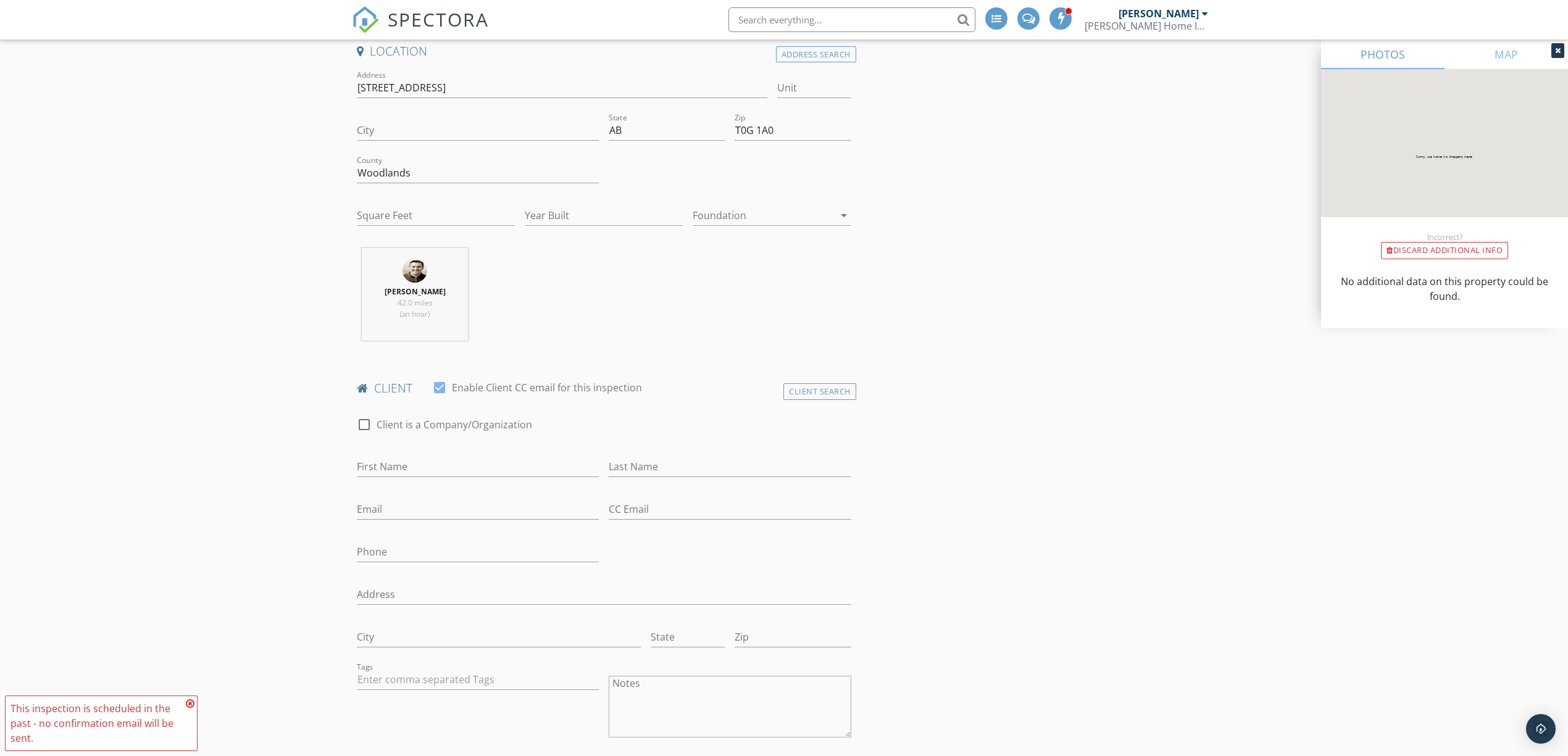
scroll to position [329, 0]
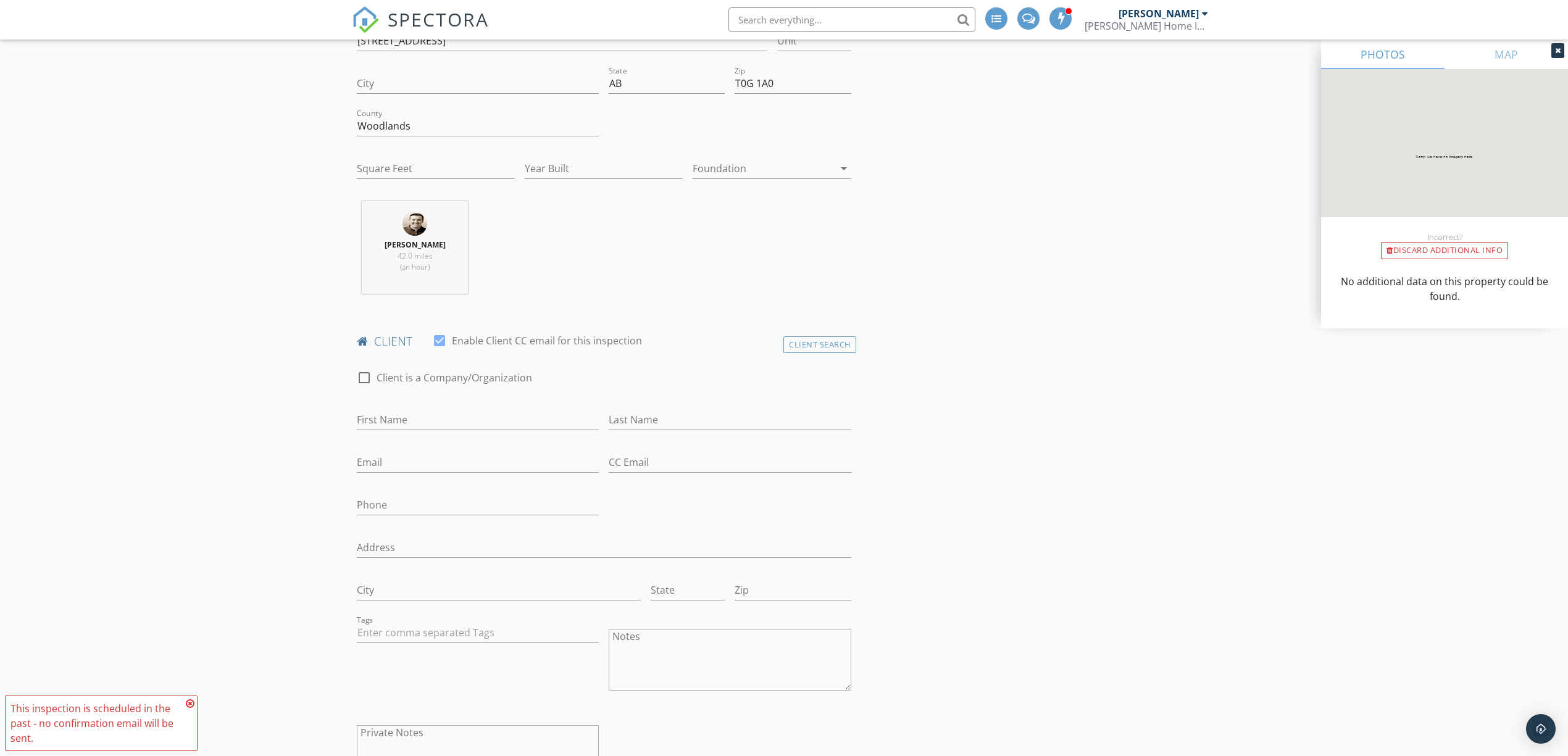
click at [442, 411] on div "First Name" at bounding box center [478, 422] width 242 height 40
click at [439, 413] on input "First Name" at bounding box center [478, 420] width 242 height 21
type input "Hayley"
type input "[PERSON_NAME]"
type input "[EMAIL_ADDRESS][DOMAIN_NAME]"
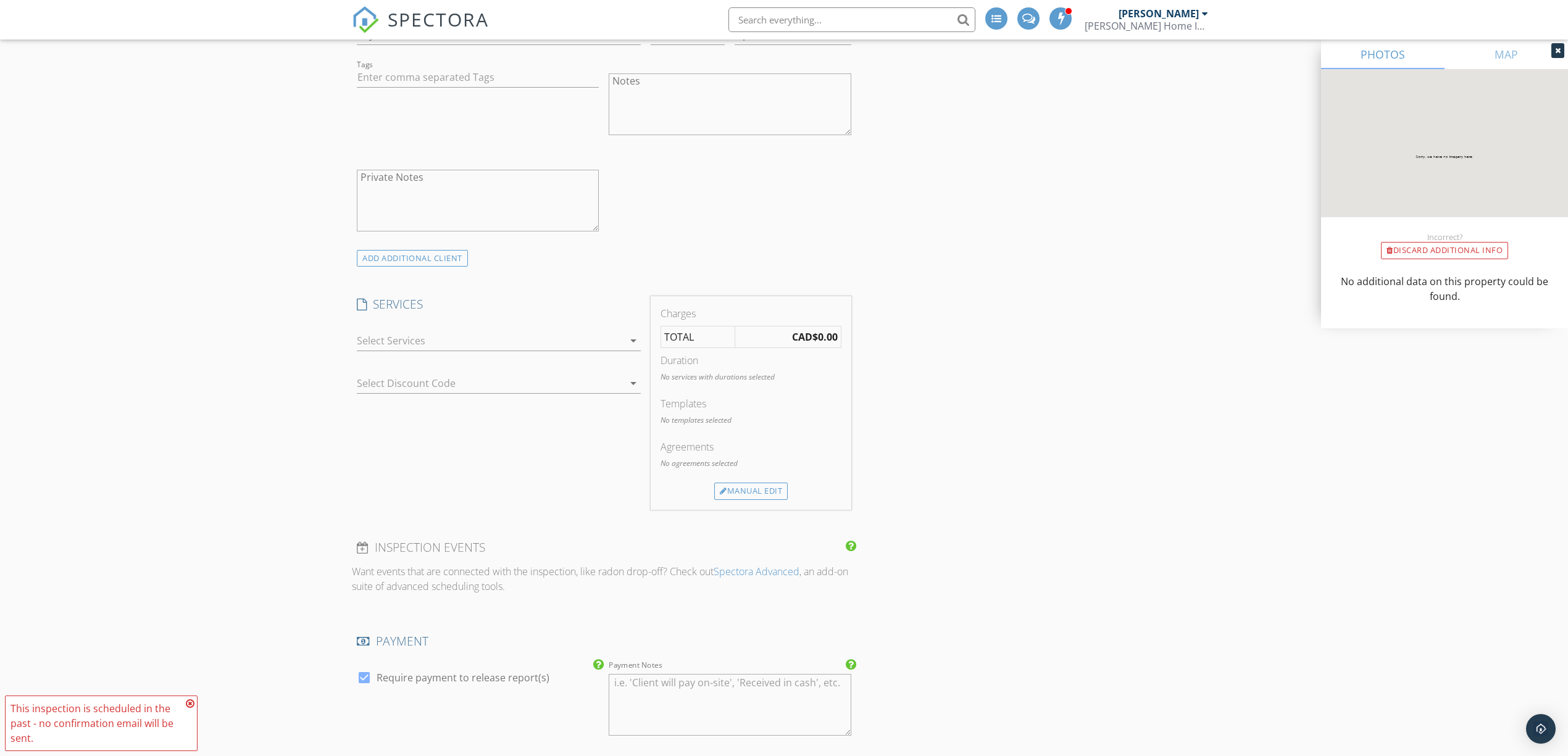
scroll to position [905, 0]
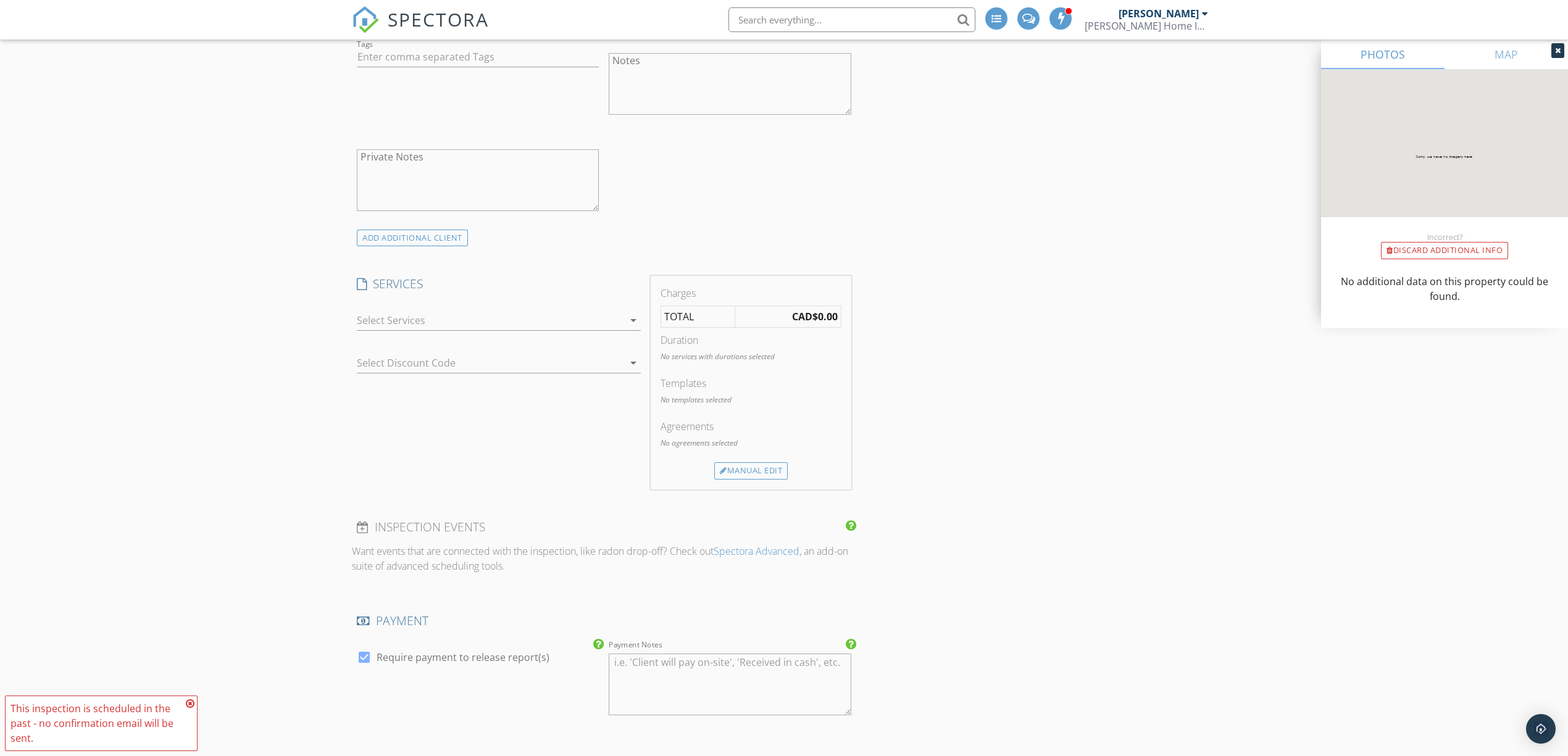
type input "[PHONE_NUMBER]"
click at [477, 321] on div at bounding box center [490, 320] width 267 height 20
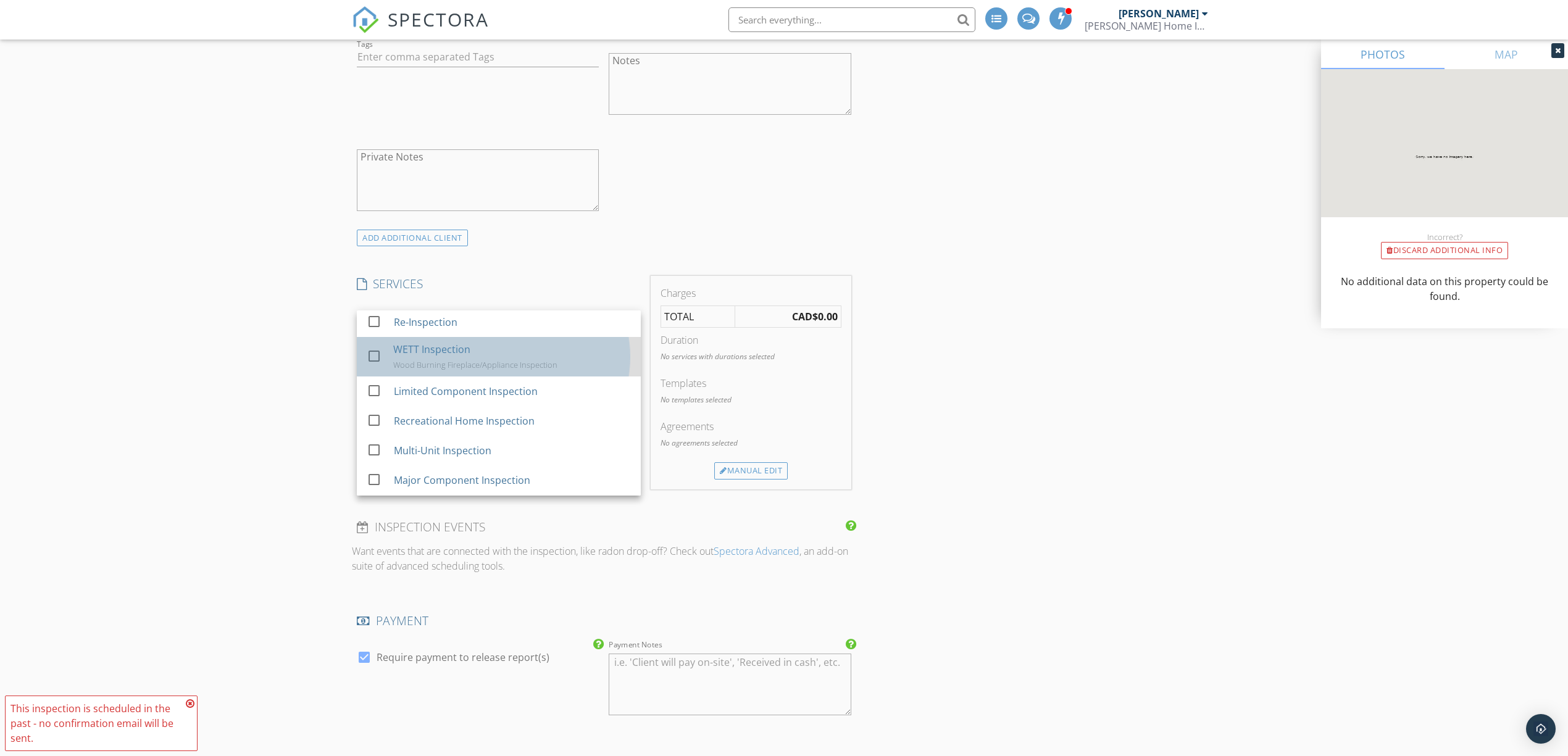
click at [477, 359] on div "WETT Inspection Wood Burning Fireplace/Appliance Inspection" at bounding box center [513, 357] width 238 height 39
checkbox input "false"
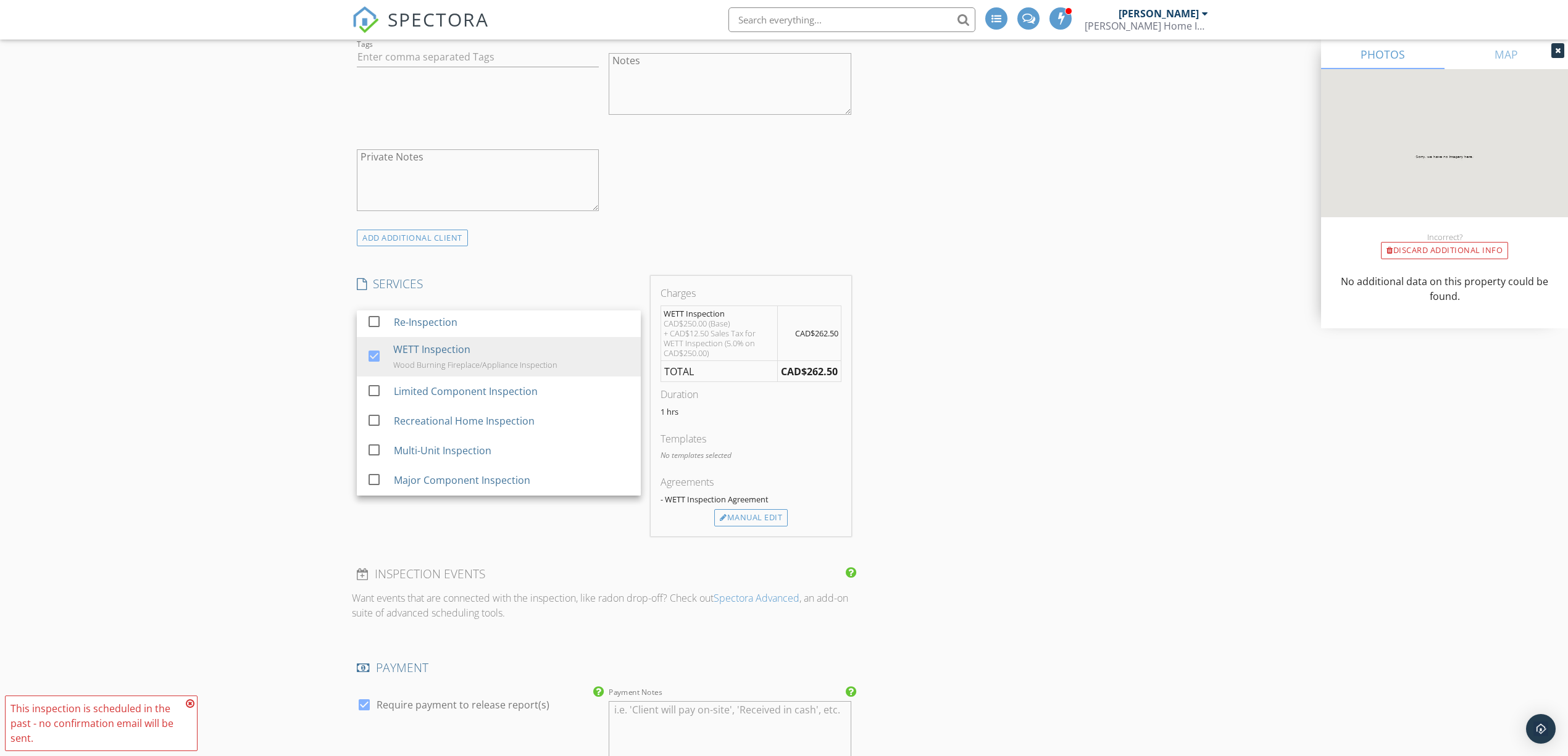
click at [182, 302] on div "New Inspection Click here to use the New Order Form INSPECTOR(S) check_box Kohl…" at bounding box center [784, 502] width 1568 height 2671
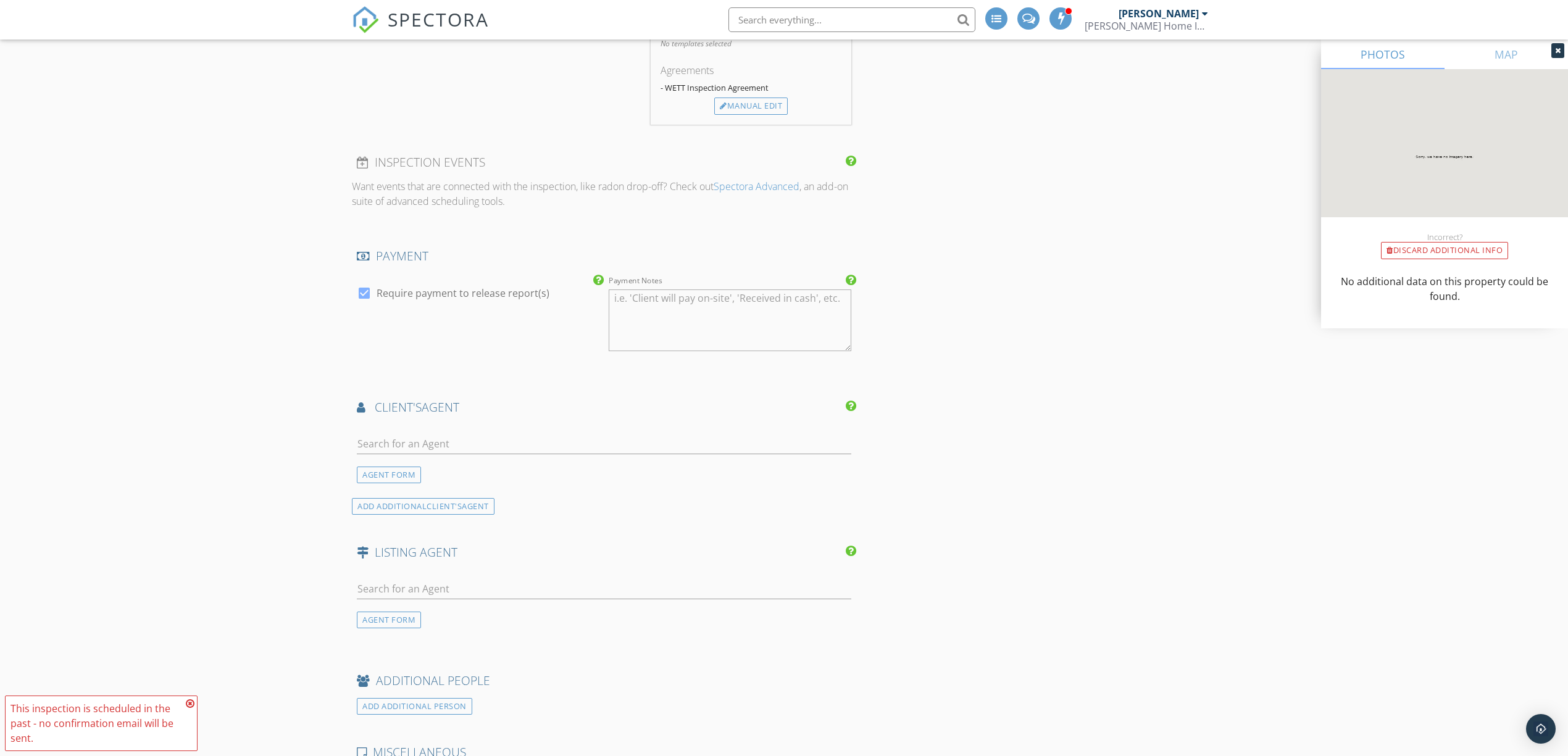
scroll to position [1399, 0]
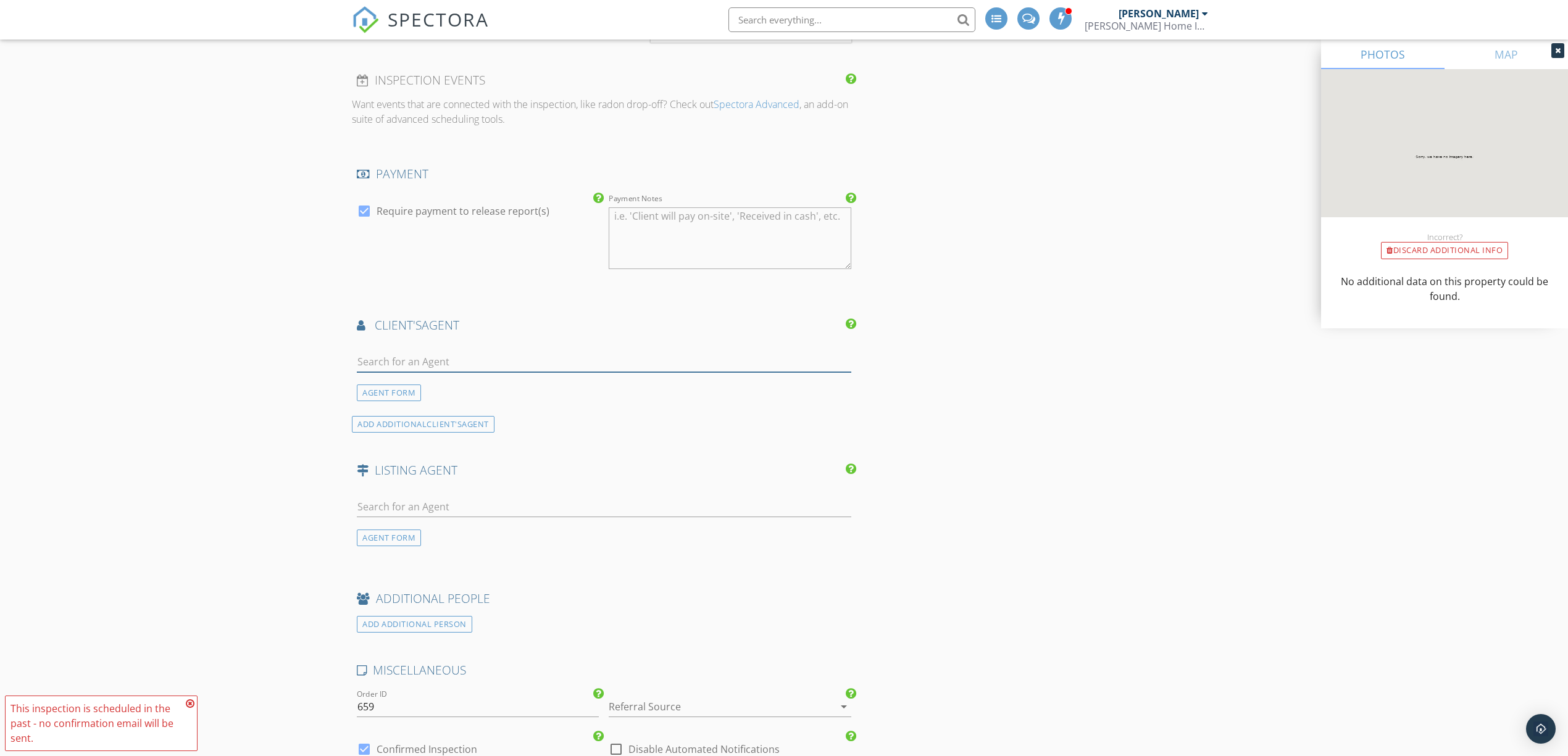
click at [439, 360] on input "text" at bounding box center [604, 361] width 495 height 21
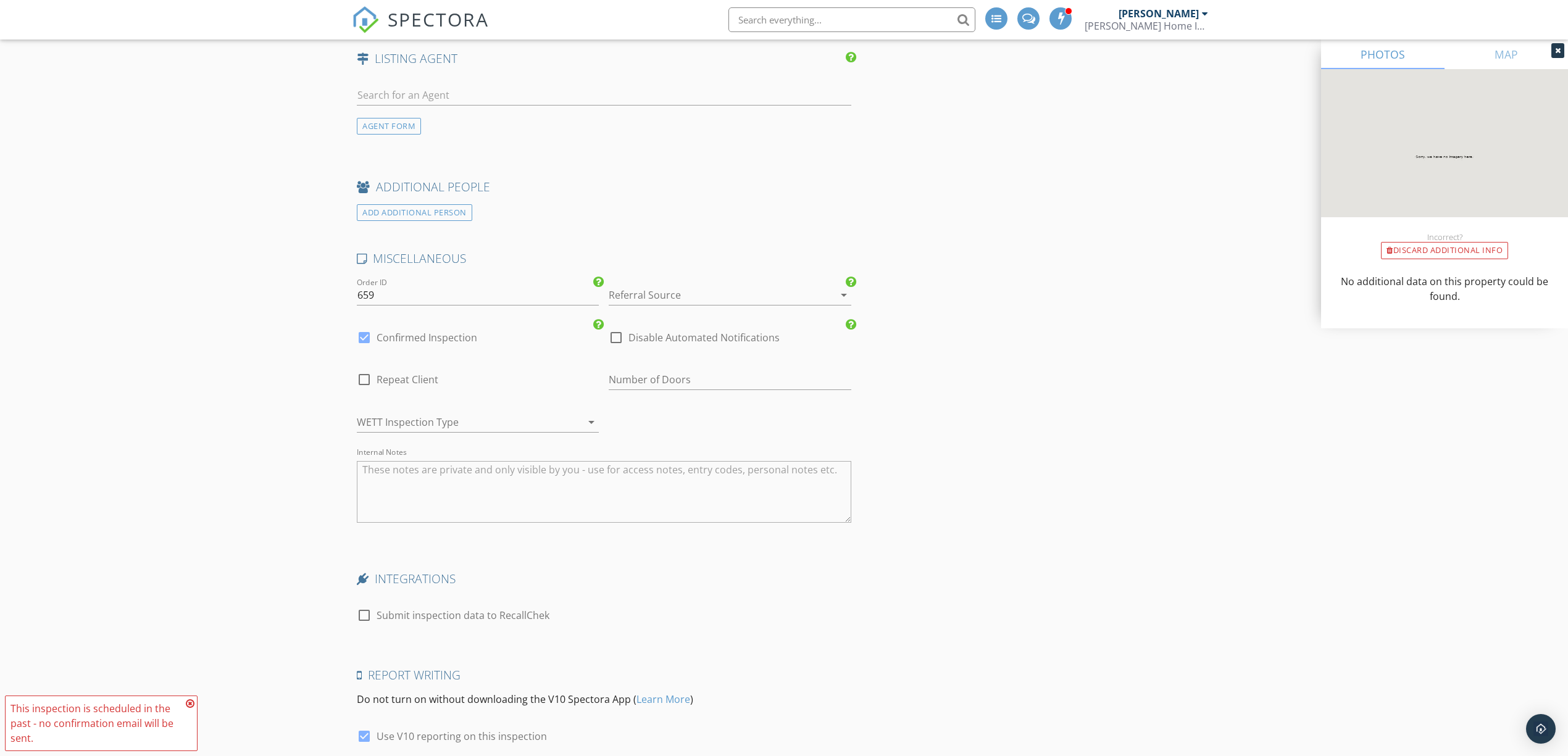
scroll to position [1893, 0]
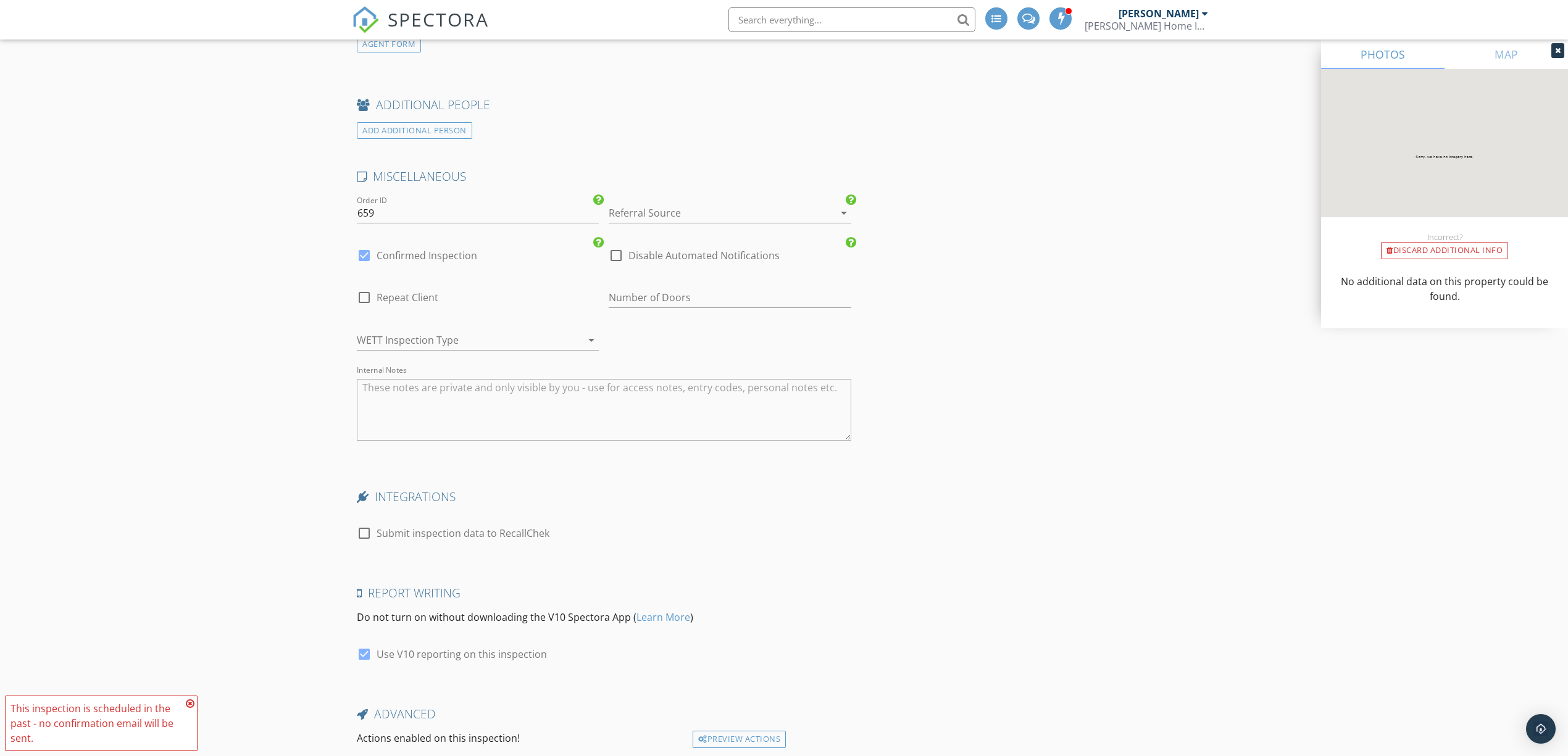
click at [620, 257] on div at bounding box center [615, 255] width 21 height 21
checkbox input "true"
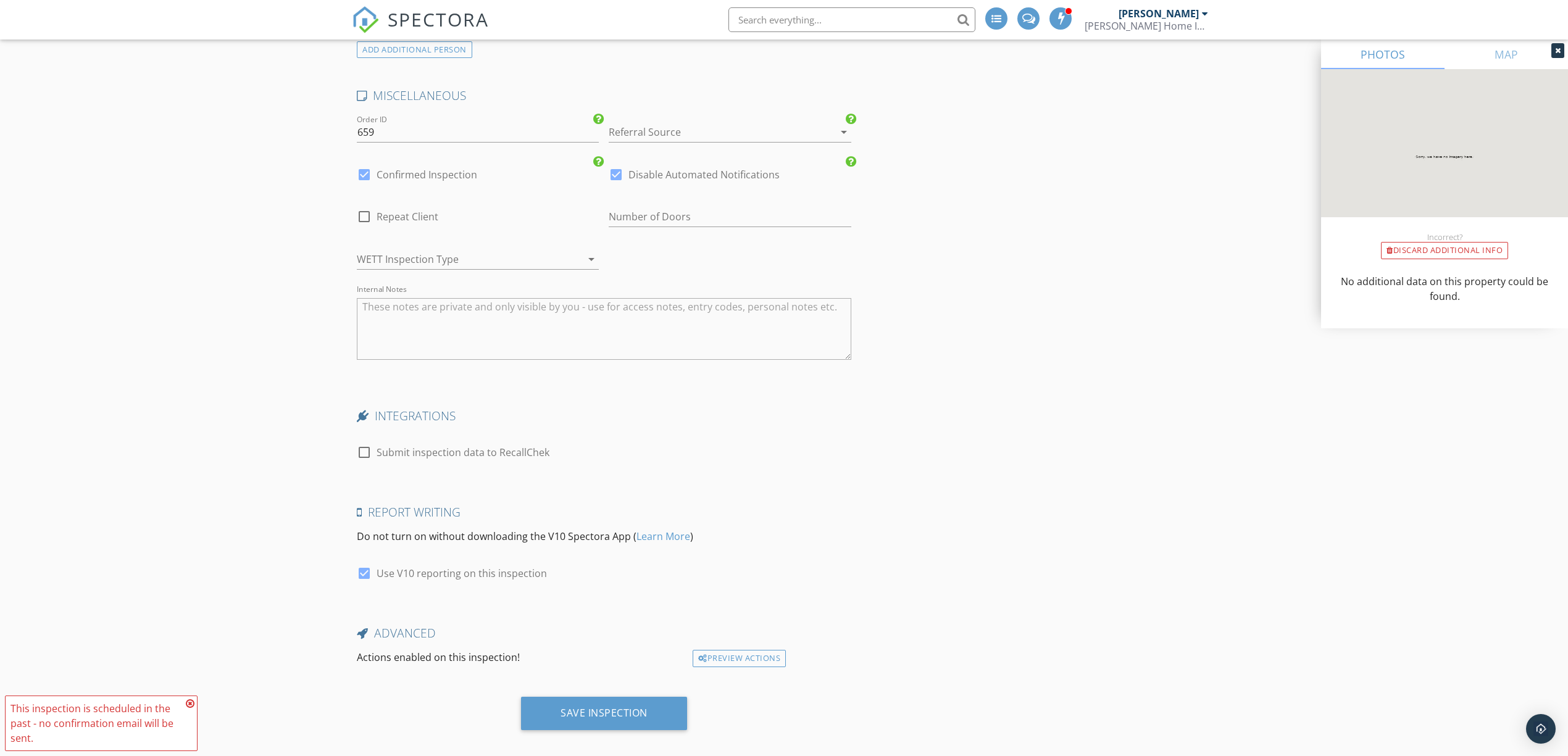
scroll to position [1992, 0]
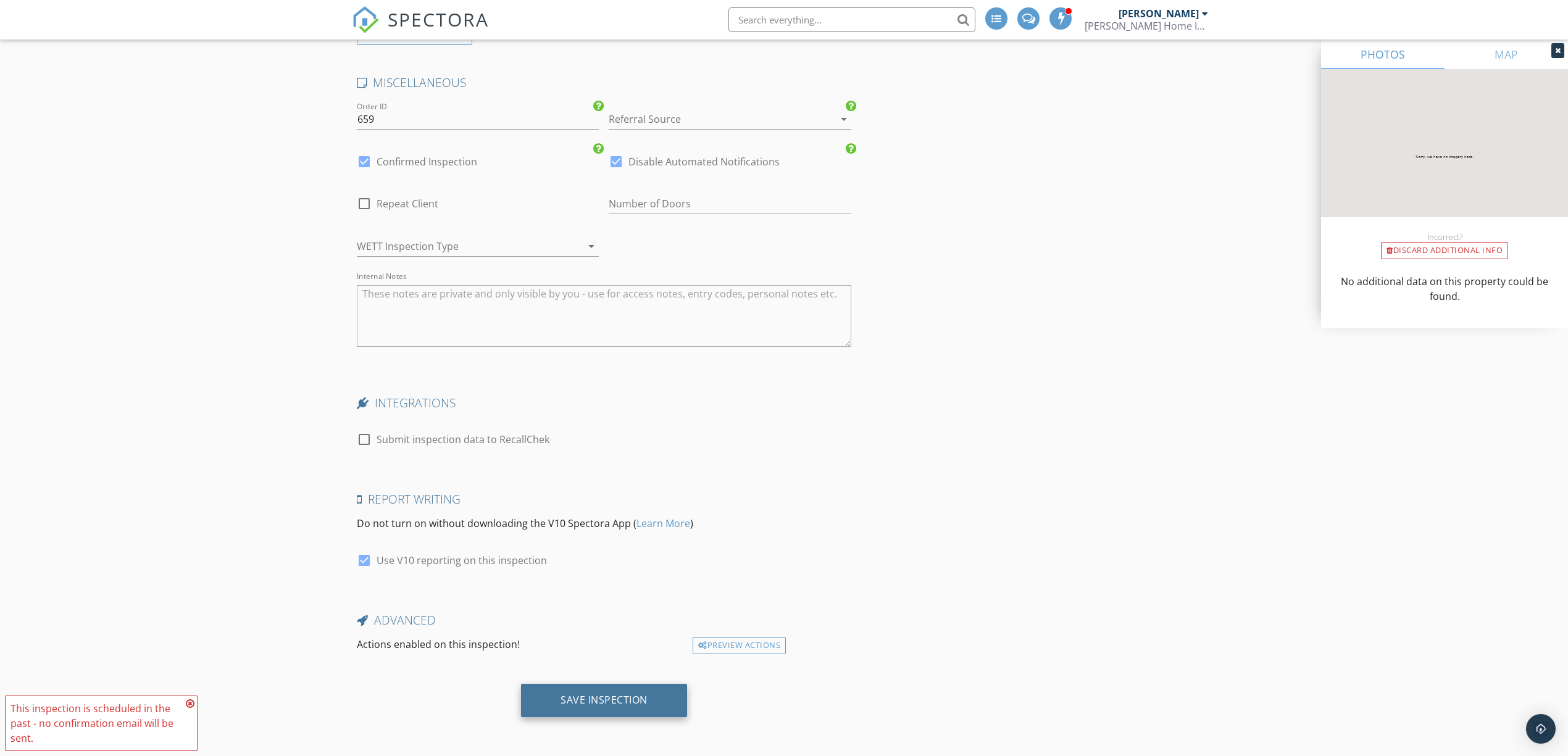
click at [605, 700] on div "Save Inspection" at bounding box center [604, 701] width 87 height 13
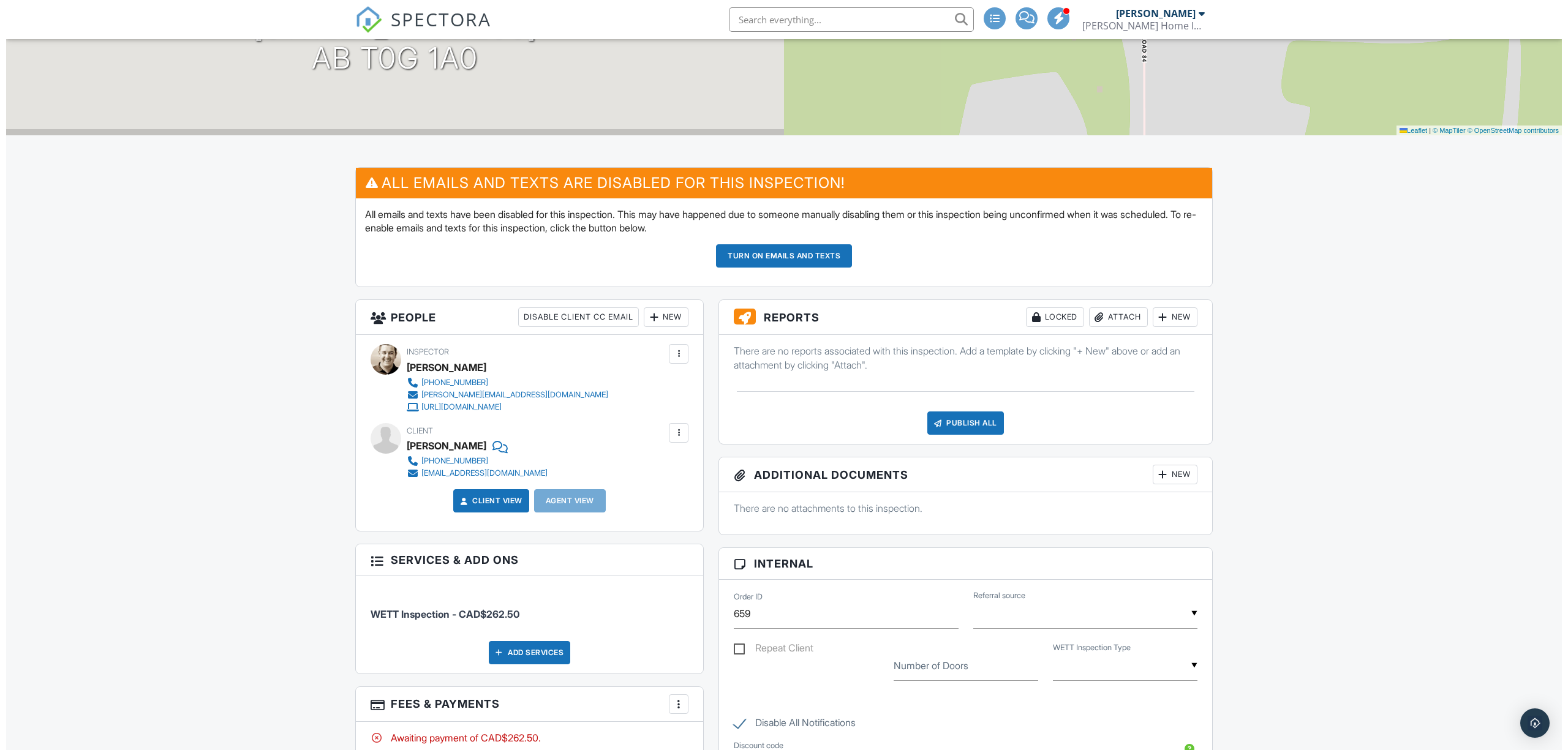
scroll to position [163, 0]
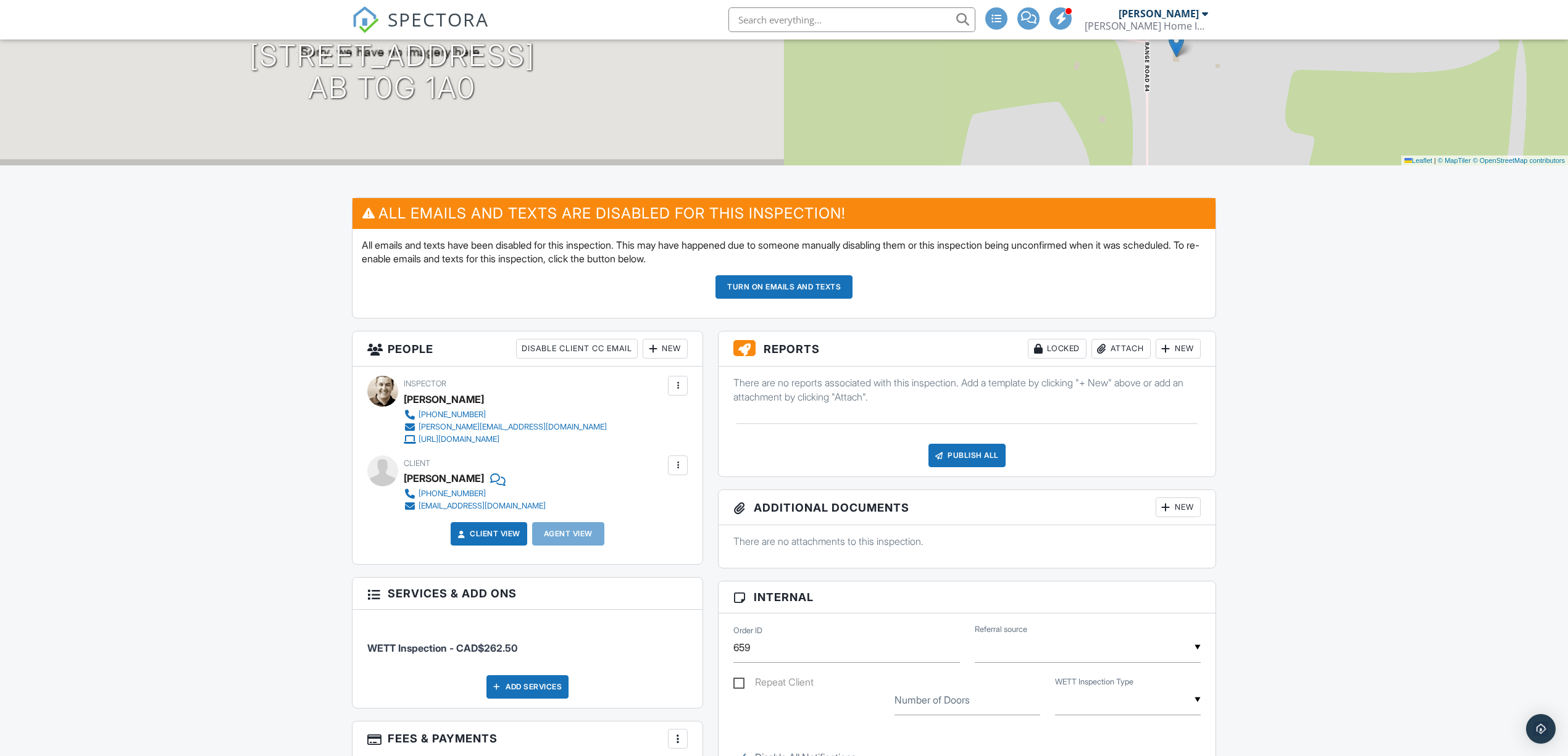
click at [1191, 350] on div "New" at bounding box center [1178, 349] width 45 height 20
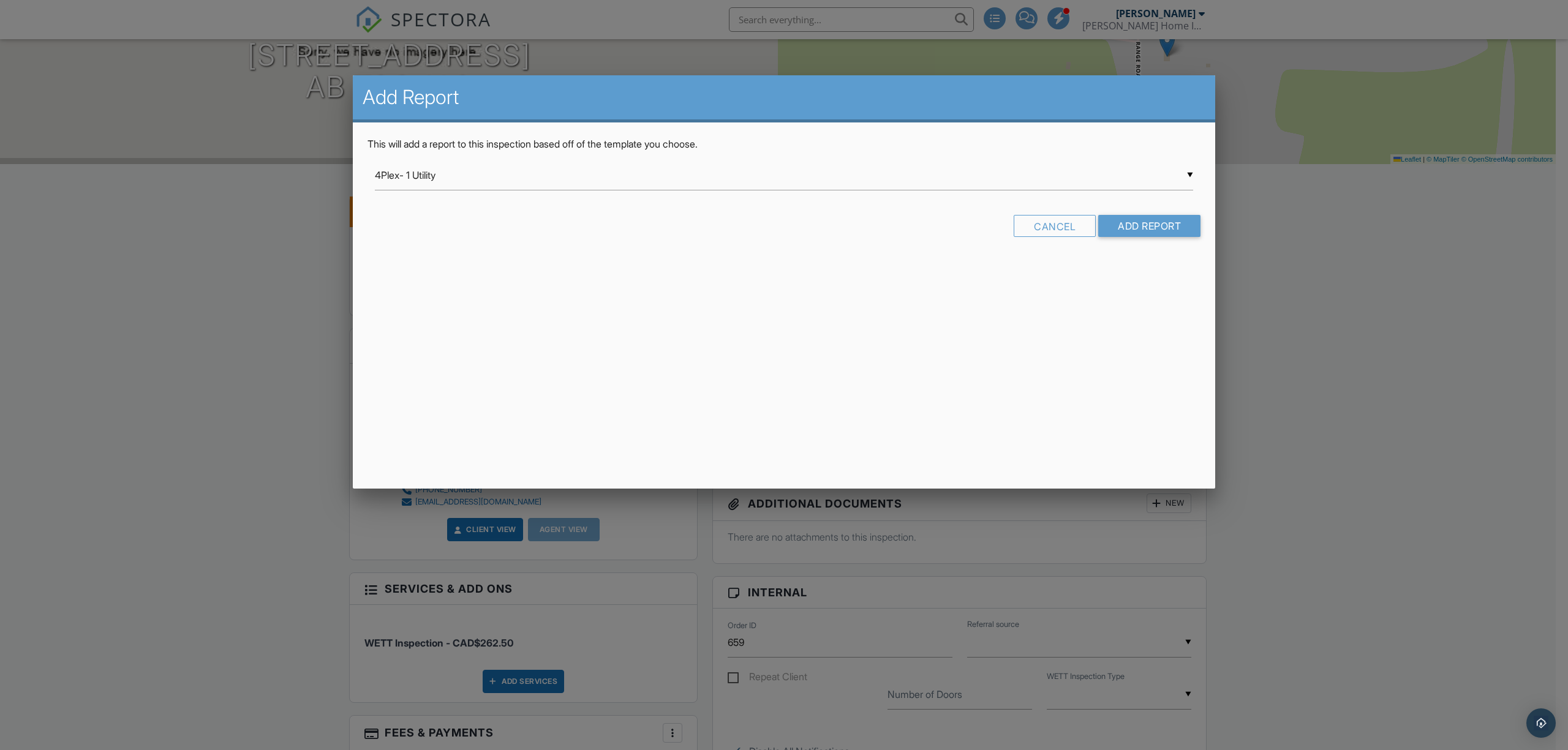
click at [754, 175] on div "▼ 4Plex- 1 Utility 4Plex- 1 Utility 4Plex- 4 Utility Commercial Temp - KCB Base…" at bounding box center [784, 176] width 819 height 30
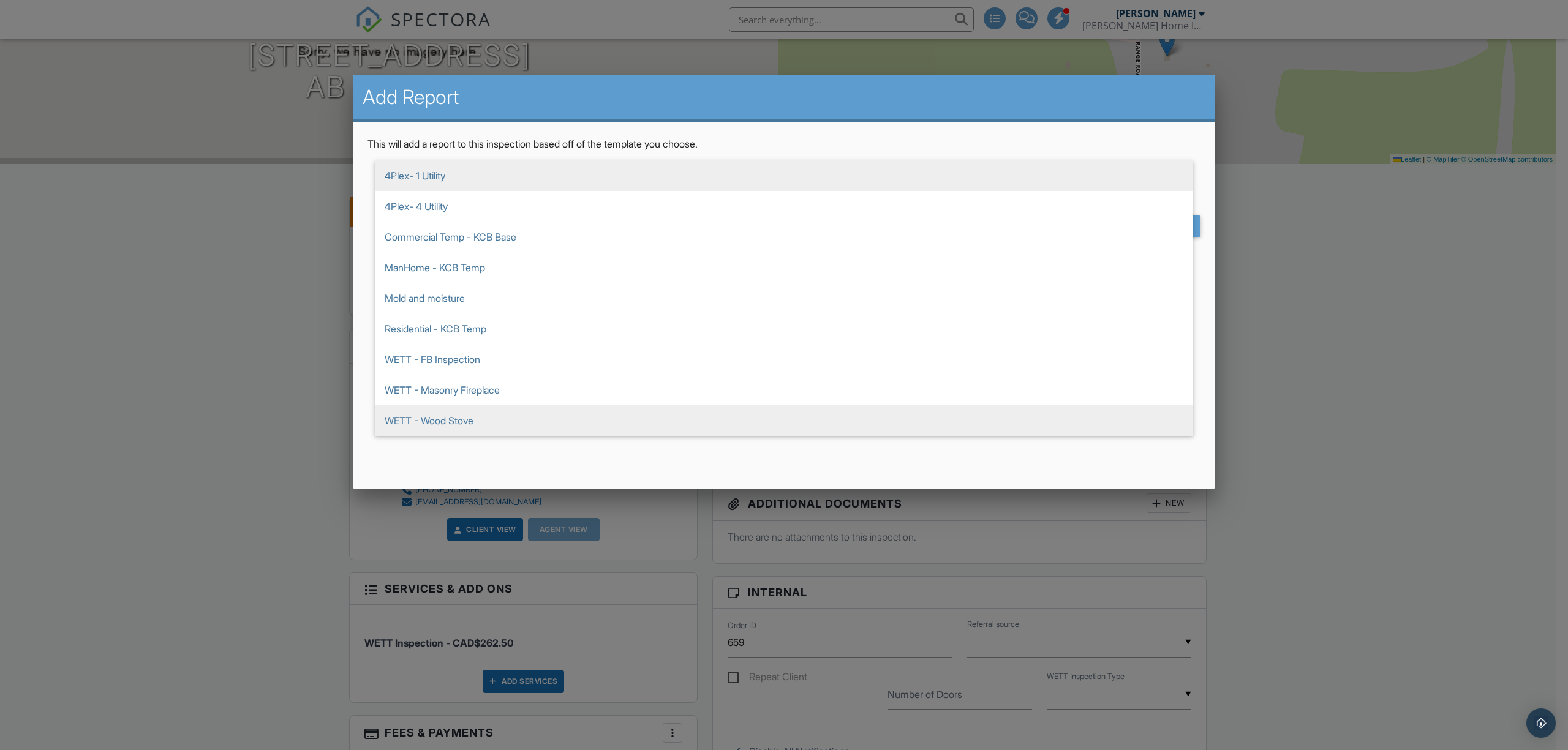
click at [597, 417] on span "WETT - Wood Stove" at bounding box center [784, 421] width 819 height 31
type input "WETT - Wood Stove"
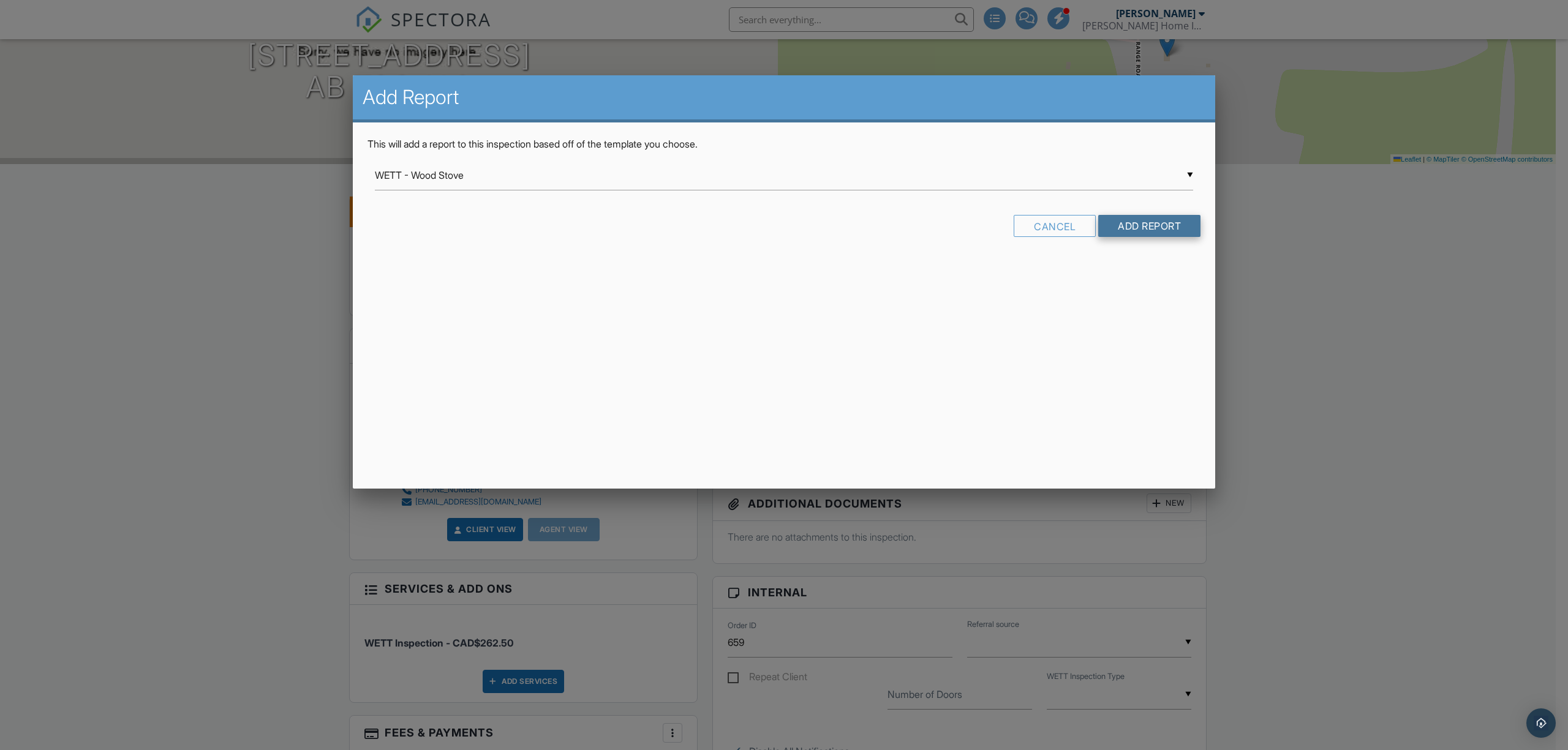
click at [1152, 228] on input "Add Report" at bounding box center [1149, 225] width 102 height 22
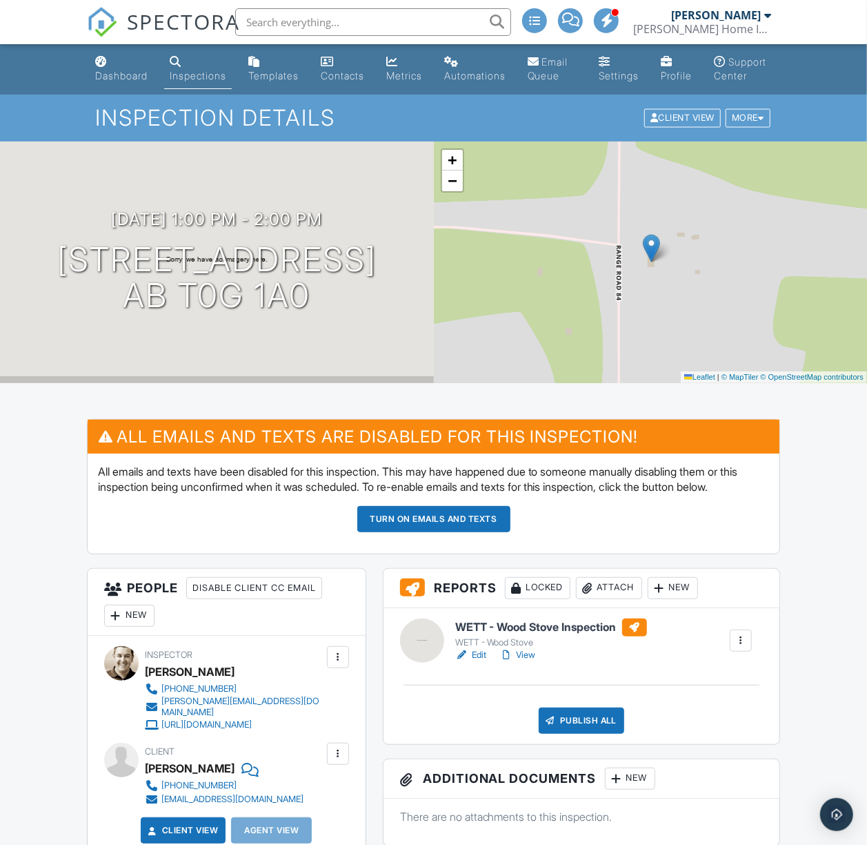
click at [477, 662] on link "Edit" at bounding box center [470, 655] width 31 height 14
